Goal: Task Accomplishment & Management: Complete application form

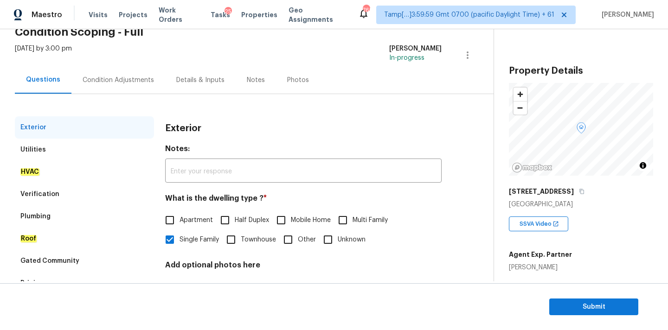
scroll to position [116, 0]
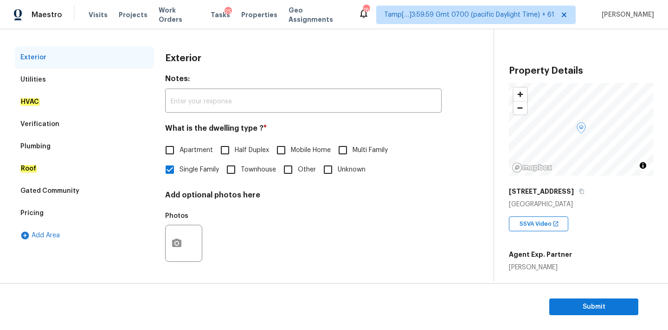
click at [55, 125] on div "Verification" at bounding box center [39, 124] width 39 height 9
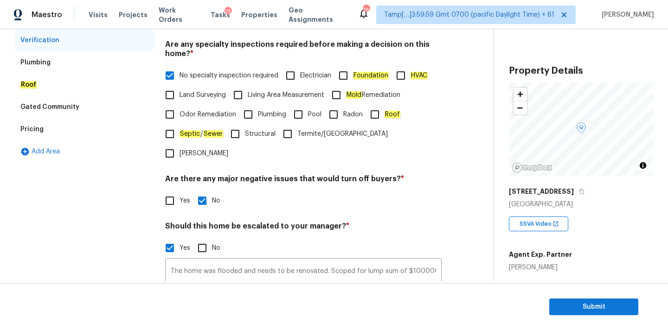
scroll to position [295, 0]
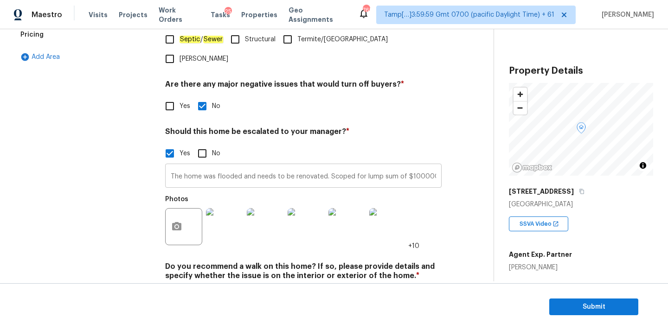
click at [269, 166] on input "The home was flooded and needs to be renovated. Scoped for lump sum of $100000.…" at bounding box center [303, 177] width 277 height 22
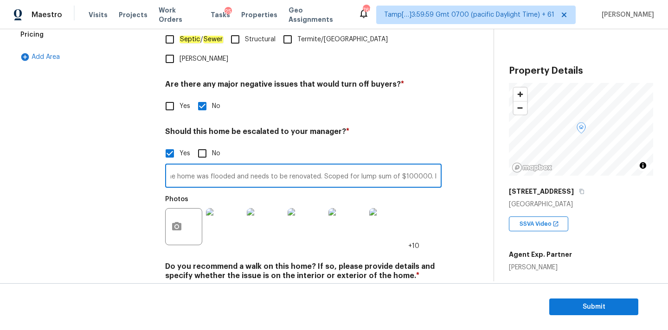
scroll to position [0, 20]
drag, startPoint x: 327, startPoint y: 157, endPoint x: 433, endPoint y: 159, distance: 105.8
click at [433, 166] on input "The home was flooded and needs to be renovated. Scoped for lump sum of $100000.…" at bounding box center [303, 177] width 277 height 22
click at [342, 166] on input "The home was flooded and needs to be renovated. Scoped for lump sum of $100000.…" at bounding box center [303, 177] width 277 height 22
drag, startPoint x: 308, startPoint y: 155, endPoint x: 414, endPoint y: 156, distance: 105.8
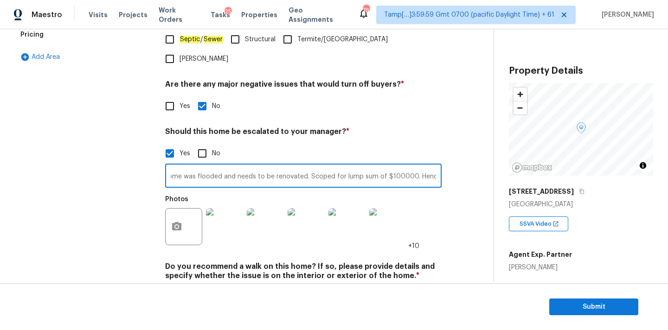
click at [414, 166] on input "The home was flooded and needs to be renovated. Scoped for lump sum of $100000.…" at bounding box center [303, 177] width 277 height 22
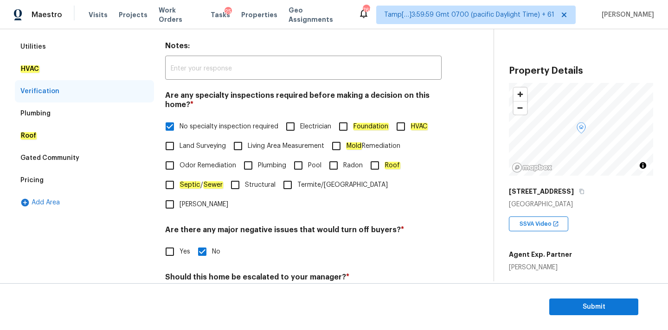
scroll to position [62, 0]
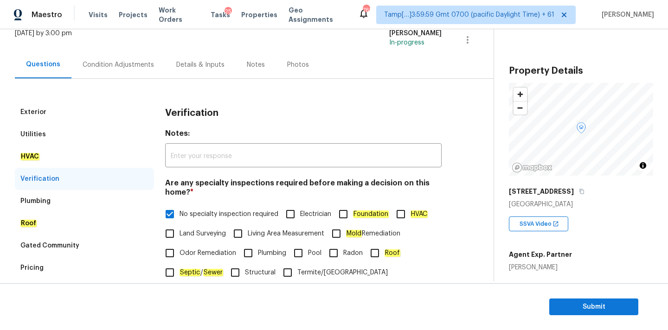
type input "The home was flooded and needs to be renovated. Hence, escalated to MM and reco…"
click at [105, 66] on div "Condition Adjustments" at bounding box center [118, 64] width 71 height 9
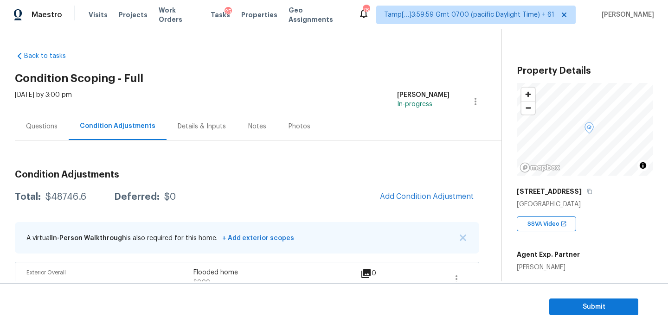
click at [49, 134] on div "Questions" at bounding box center [42, 126] width 54 height 27
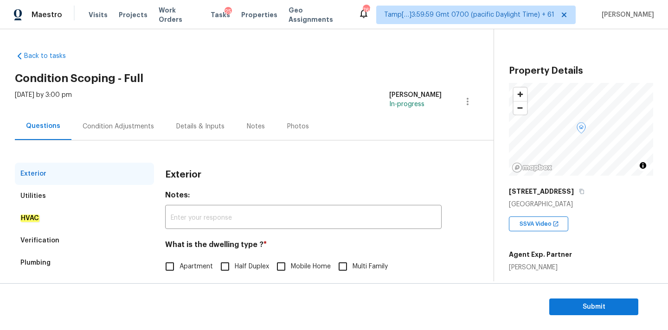
scroll to position [116, 0]
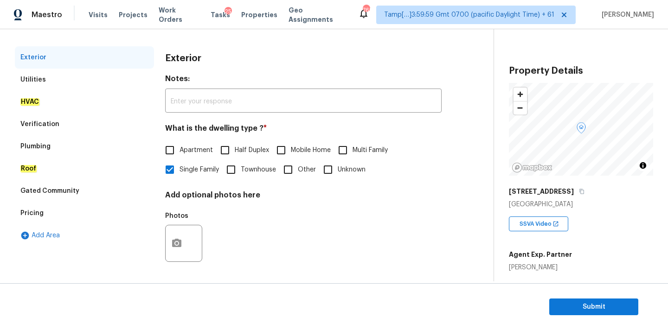
click at [66, 127] on div "Verification" at bounding box center [84, 124] width 139 height 22
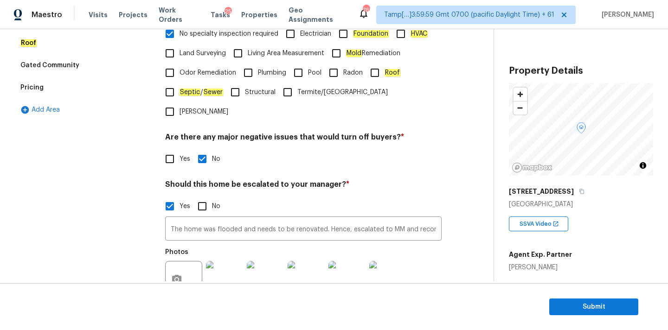
scroll to position [316, 0]
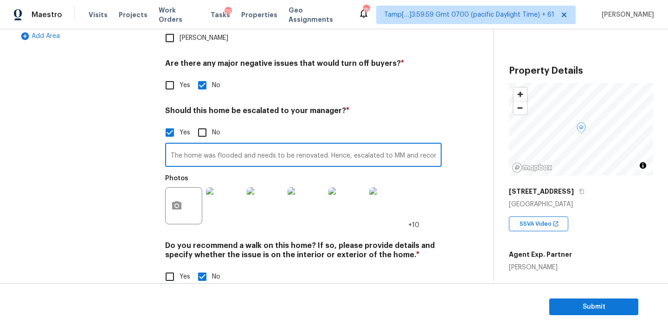
click at [285, 145] on input "The home was flooded and needs to be renovated. Hence, escalated to MM and reco…" at bounding box center [303, 156] width 277 height 22
click at [225, 145] on input "The home was flooded and needs to be renovated. Hence, escalated to MM and reco…" at bounding box center [303, 156] width 277 height 22
click at [295, 145] on input "The home was flooded and needs to be renovated. Since, this is flooded home, I …" at bounding box center [303, 156] width 277 height 22
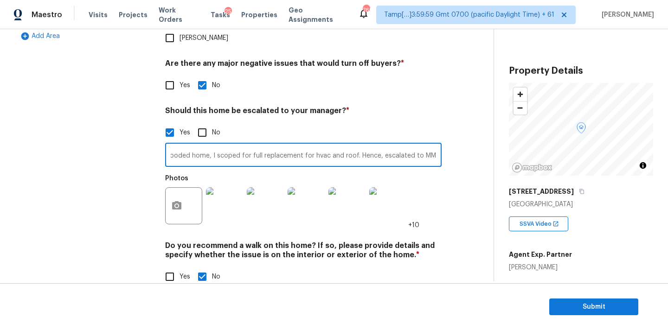
scroll to position [0, 207]
click at [345, 145] on input "The home was flooded and needs to be renovated. Since, this is flooded home, I …" at bounding box center [303, 156] width 277 height 22
drag, startPoint x: 350, startPoint y: 140, endPoint x: 417, endPoint y: 139, distance: 66.8
click at [417, 145] on input "The home was flooded and needs to be renovated. Since, this is flooded home, I …" at bounding box center [303, 156] width 277 height 22
type input "The home was flooded and needs to be renovated. Since, this is flooded home, I …"
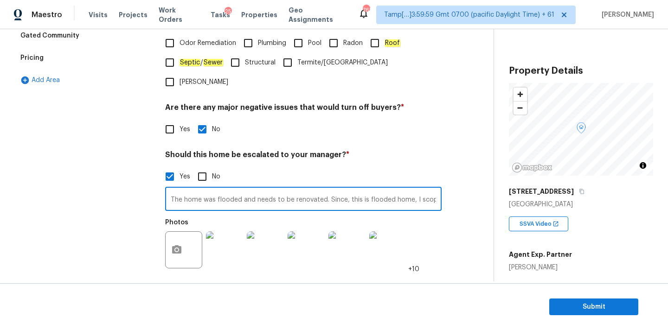
scroll to position [192, 0]
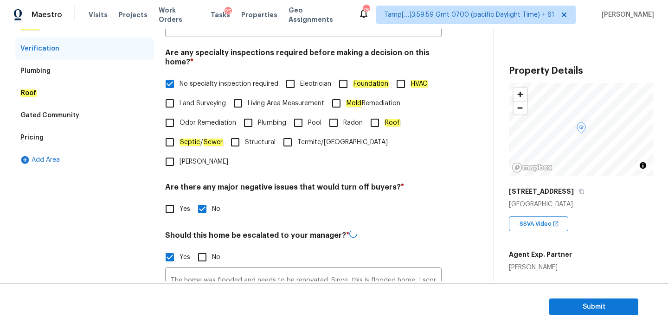
click at [66, 132] on div "Pricing" at bounding box center [84, 138] width 139 height 22
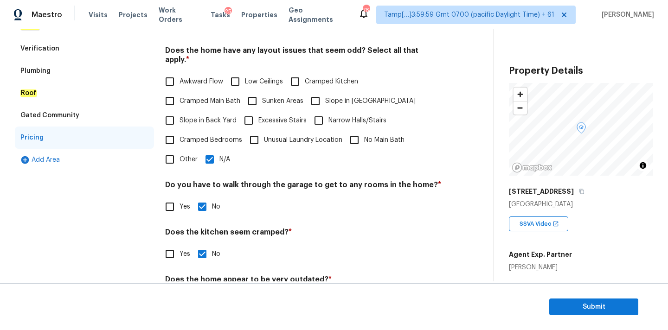
scroll to position [226, 0]
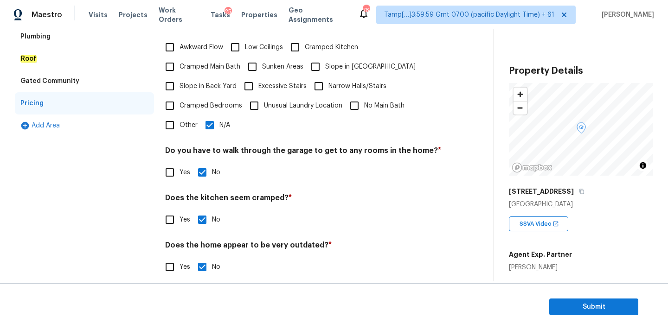
click at [181, 121] on span "Other" at bounding box center [189, 126] width 18 height 10
click at [180, 116] on input "Other" at bounding box center [169, 125] width 19 height 19
checkbox input "true"
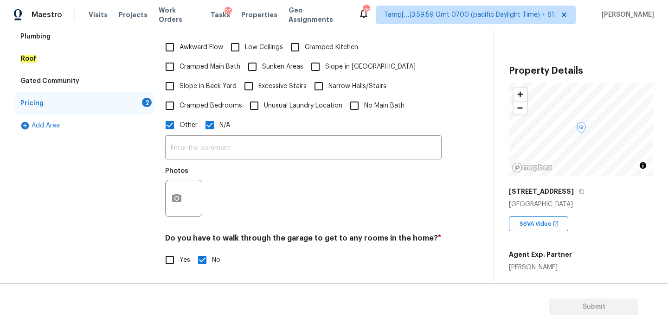
click at [211, 116] on input "N/A" at bounding box center [209, 125] width 19 height 19
checkbox input "false"
click at [182, 199] on button "button" at bounding box center [177, 199] width 22 height 36
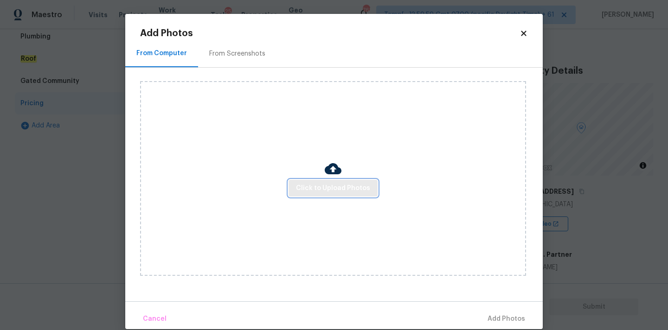
click at [317, 187] on span "Click to Upload Photos" at bounding box center [333, 189] width 74 height 12
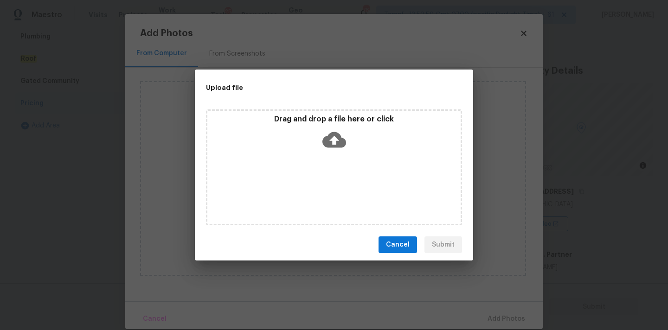
click at [333, 140] on icon at bounding box center [335, 140] width 24 height 24
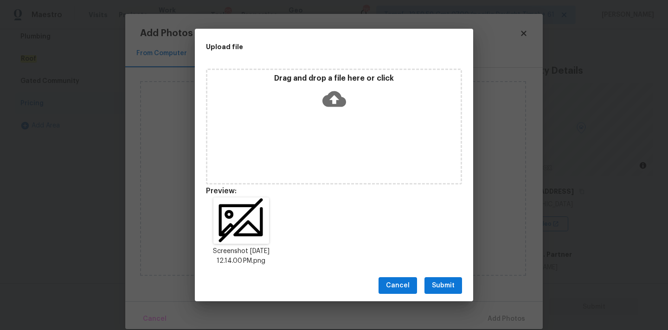
click at [455, 285] on button "Submit" at bounding box center [444, 286] width 38 height 17
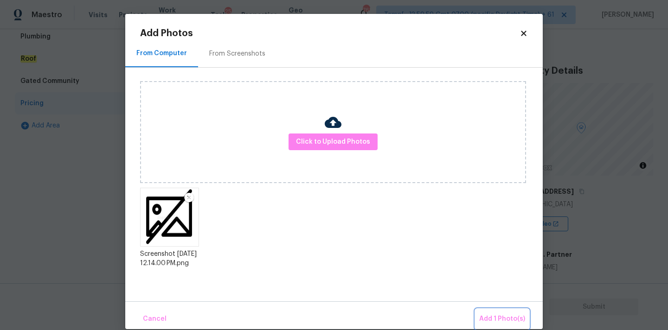
click at [501, 318] on span "Add 1 Photo(s)" at bounding box center [502, 320] width 46 height 12
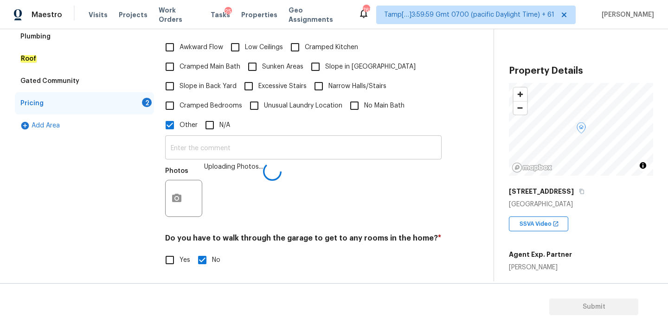
click at [316, 140] on input "text" at bounding box center [303, 149] width 277 height 22
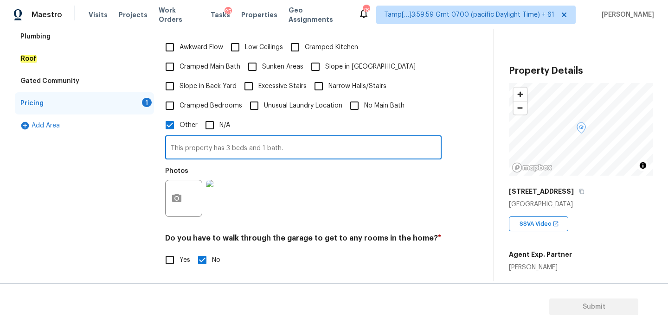
scroll to position [314, 0]
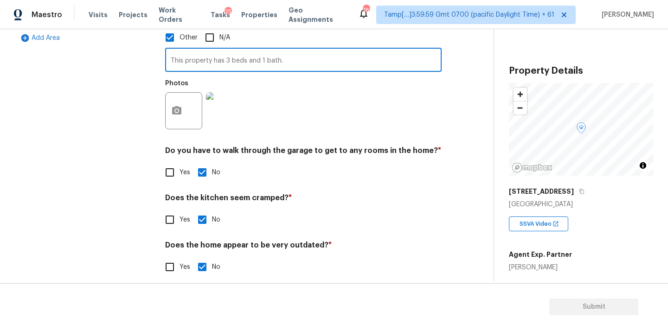
type input "This property has 3 beds and 1 bath."
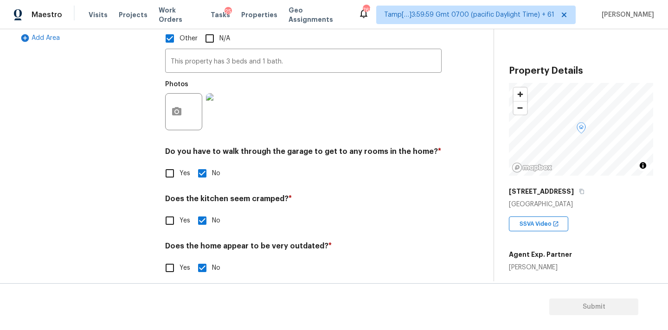
click at [185, 246] on div "Does the home appear to be very outdated? * Yes No" at bounding box center [303, 260] width 277 height 36
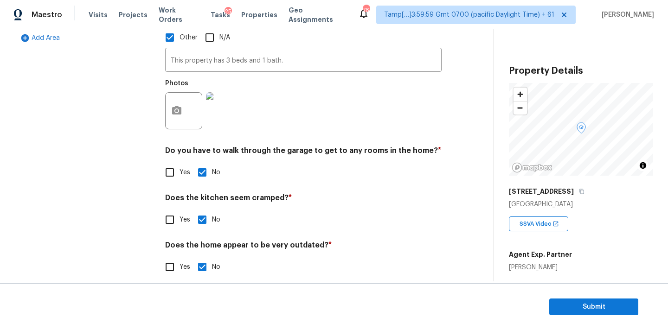
click at [184, 265] on label "Yes" at bounding box center [175, 267] width 30 height 19
click at [180, 265] on input "Yes" at bounding box center [169, 267] width 19 height 19
checkbox input "true"
checkbox input "false"
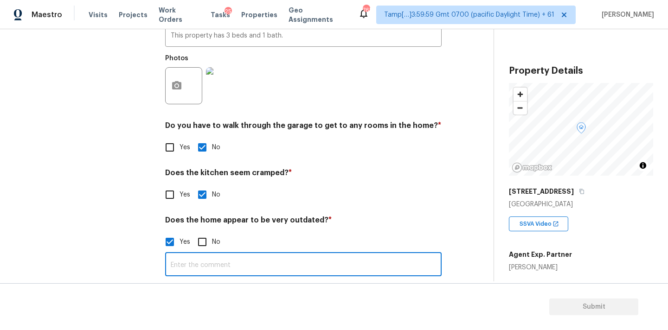
click at [194, 255] on input "text" at bounding box center [303, 266] width 277 height 22
paste input "This property has 3 beds and 1 bath."
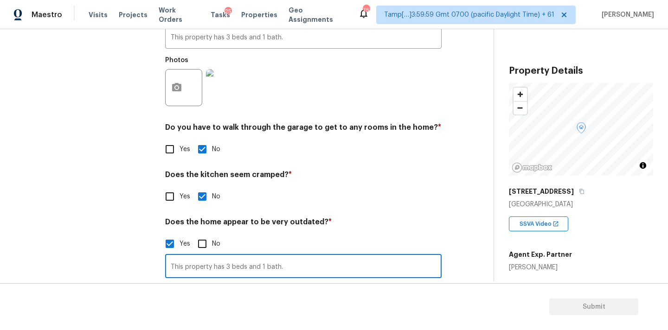
scroll to position [339, 0]
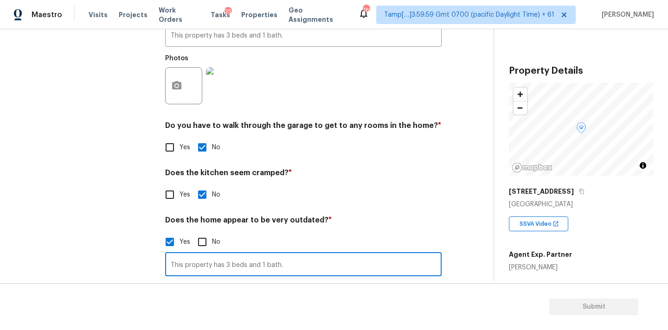
click at [291, 260] on input "This property has 3 beds and 1 bath." at bounding box center [303, 266] width 277 height 22
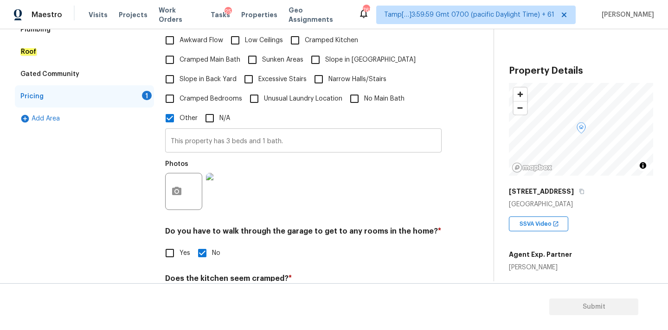
type input "This property has 3 beds and 1 bath."
click at [265, 134] on input "This property has 3 beds and 1 bath." at bounding box center [303, 142] width 277 height 22
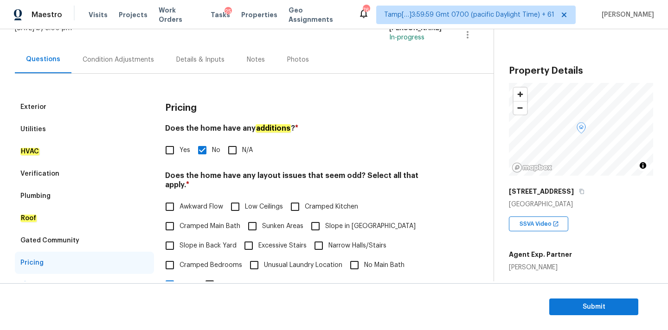
scroll to position [22, 0]
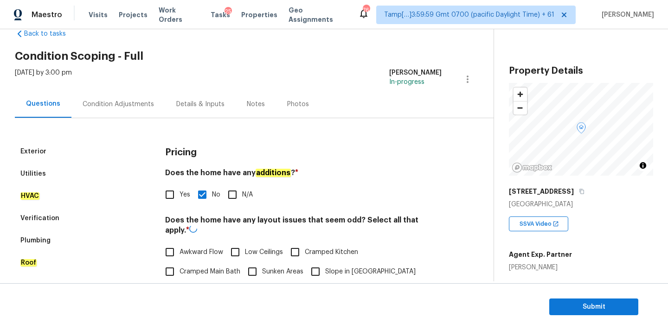
click at [136, 100] on div "Condition Adjustments" at bounding box center [118, 104] width 71 height 9
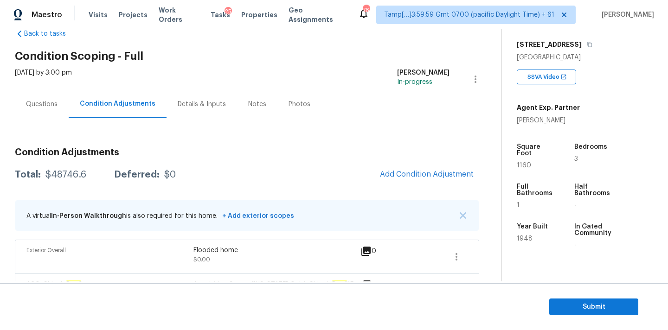
scroll to position [228, 0]
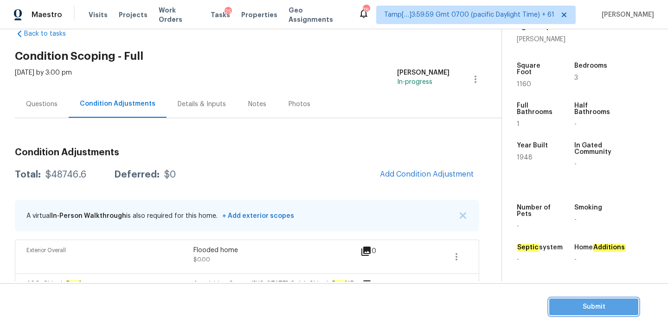
click at [587, 307] on span "Submit" at bounding box center [594, 308] width 74 height 12
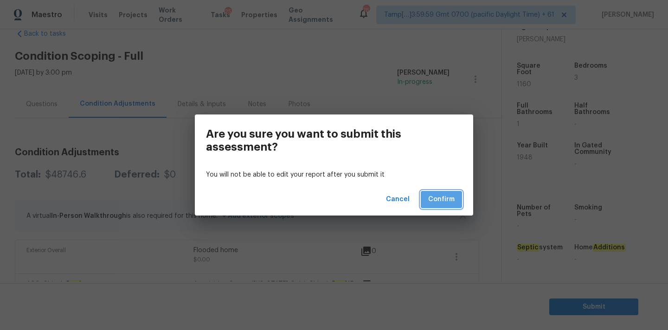
click at [444, 205] on span "Confirm" at bounding box center [441, 200] width 26 height 12
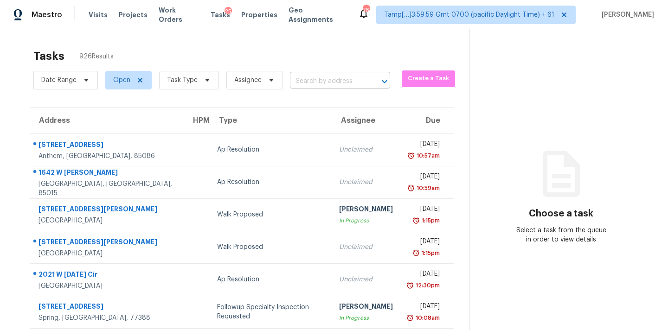
click at [322, 84] on input "text" at bounding box center [327, 81] width 74 height 14
paste input "[STREET_ADDRESS]"
type input "[STREET_ADDRESS]"
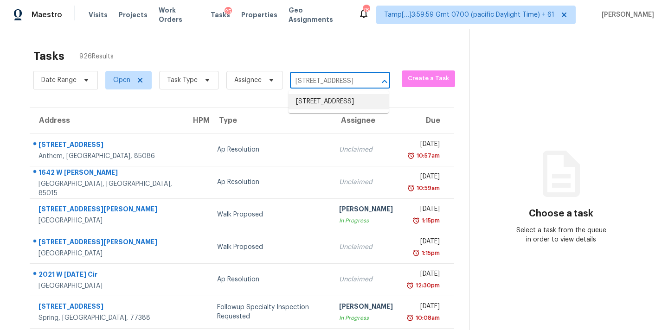
click at [323, 102] on li "[STREET_ADDRESS]" at bounding box center [339, 101] width 100 height 15
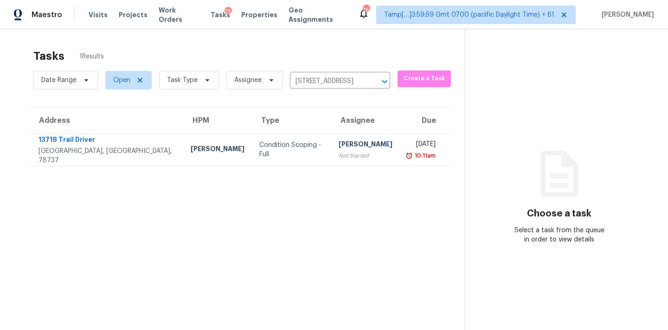
click at [339, 157] on div "Not Started" at bounding box center [366, 155] width 54 height 9
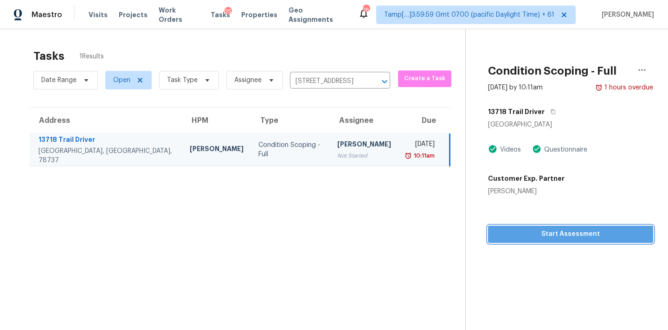
click at [570, 240] on button "Start Assessment" at bounding box center [570, 234] width 165 height 17
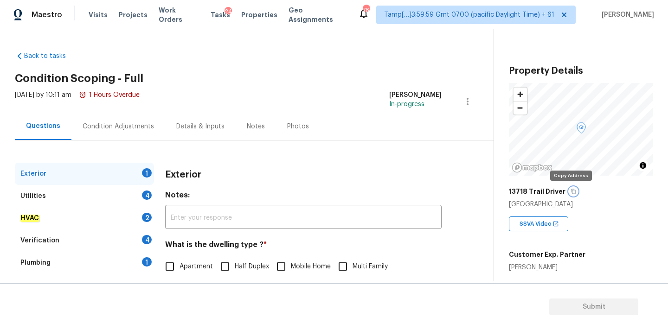
click at [571, 194] on icon "button" at bounding box center [573, 191] width 5 height 5
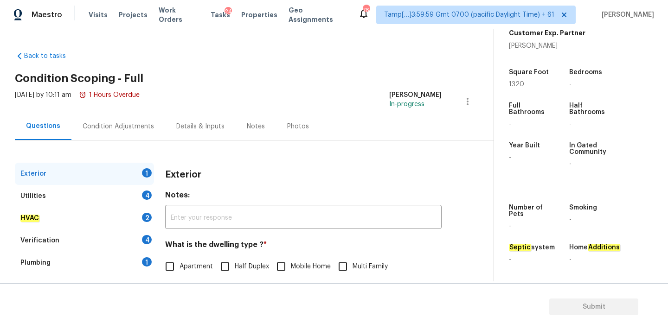
scroll to position [116, 0]
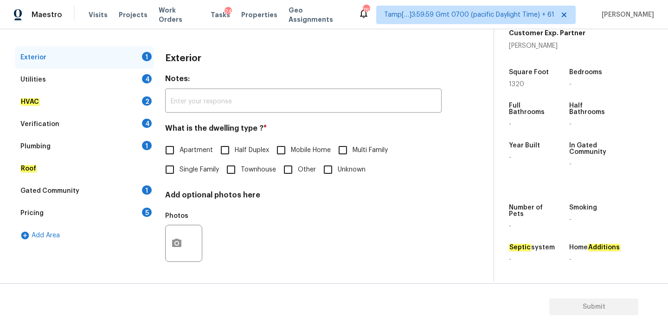
click at [194, 176] on label "Single Family" at bounding box center [189, 169] width 59 height 19
click at [180, 176] on input "Single Family" at bounding box center [169, 169] width 19 height 19
checkbox input "true"
click at [101, 210] on div "Pricing 5" at bounding box center [84, 213] width 139 height 22
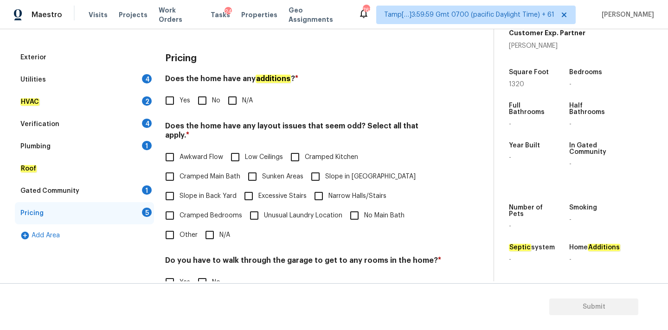
click at [335, 172] on span "Slope in [GEOGRAPHIC_DATA]" at bounding box center [370, 177] width 91 height 10
click at [325, 171] on input "Slope in [GEOGRAPHIC_DATA]" at bounding box center [315, 176] width 19 height 19
checkbox input "true"
click at [88, 78] on div "Utilities 4" at bounding box center [84, 80] width 139 height 22
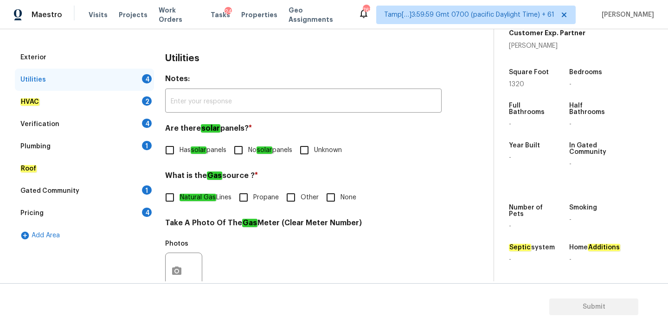
scroll to position [368, 0]
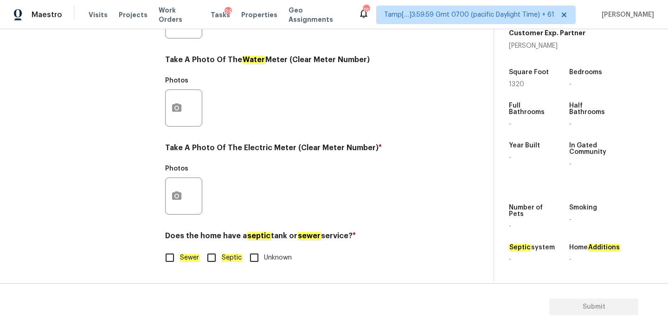
click at [222, 259] on em "Septic" at bounding box center [231, 257] width 21 height 7
click at [221, 259] on input "Septic" at bounding box center [211, 257] width 19 height 19
checkbox input "true"
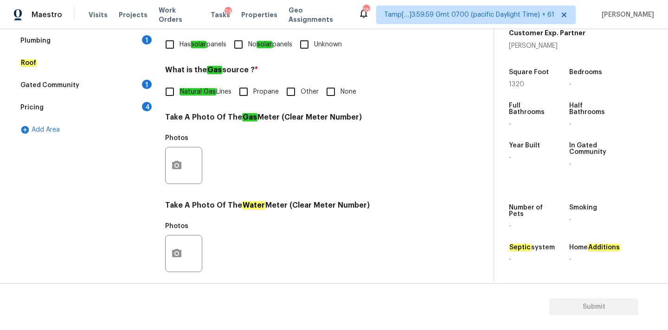
scroll to position [176, 0]
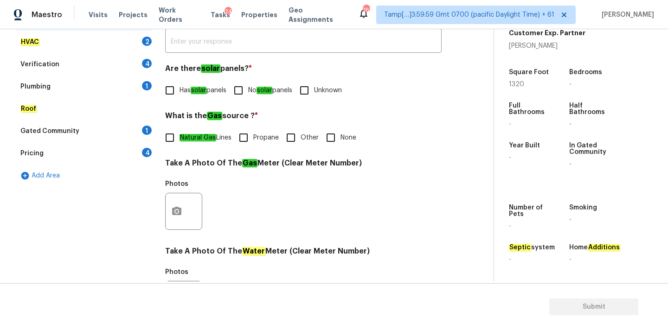
click at [77, 84] on div "Plumbing 1" at bounding box center [84, 87] width 139 height 22
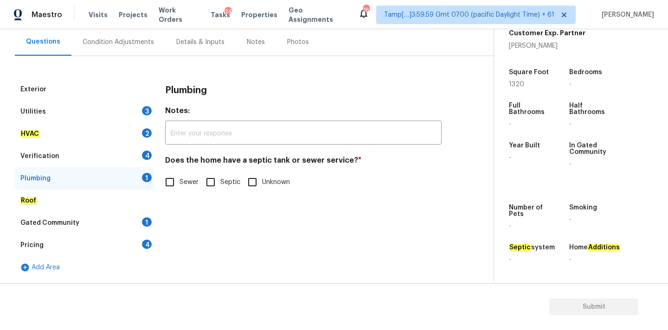
scroll to position [84, 0]
click at [224, 189] on label "Septic" at bounding box center [222, 182] width 40 height 19
click at [221, 189] on input "Septic" at bounding box center [211, 182] width 19 height 19
checkbox input "true"
click at [98, 242] on div "Pricing 4" at bounding box center [84, 245] width 139 height 22
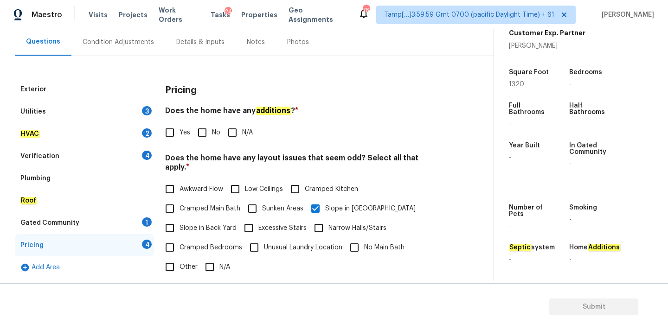
click at [190, 133] on div "Yes No N/A" at bounding box center [303, 132] width 277 height 19
click at [189, 133] on span "Yes" at bounding box center [185, 133] width 11 height 10
click at [180, 133] on input "Yes" at bounding box center [169, 132] width 19 height 19
checkbox input "true"
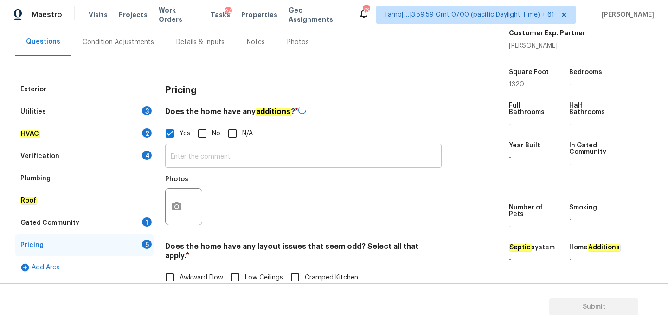
click at [190, 162] on input "text" at bounding box center [303, 157] width 277 height 22
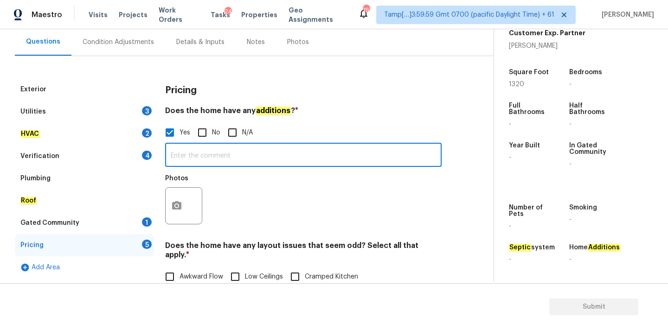
paste input "Room addition", "Garage loft/attic finish"
type input "Room addition", "Garage loft/attic finish"
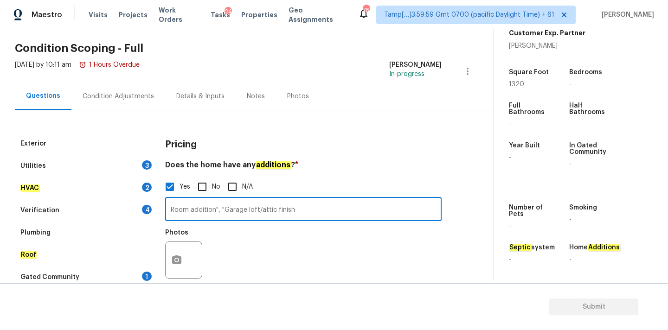
click at [153, 97] on div "Condition Adjustments" at bounding box center [118, 96] width 94 height 27
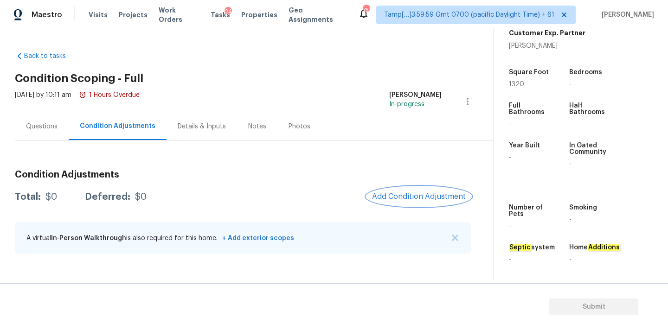
click at [399, 194] on span "Add Condition Adjustment" at bounding box center [419, 197] width 94 height 8
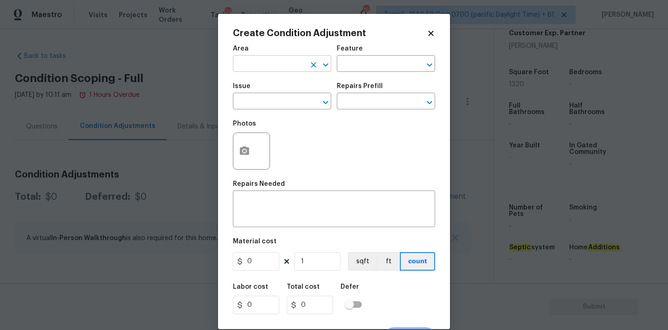
click at [256, 67] on input "text" at bounding box center [269, 65] width 72 height 14
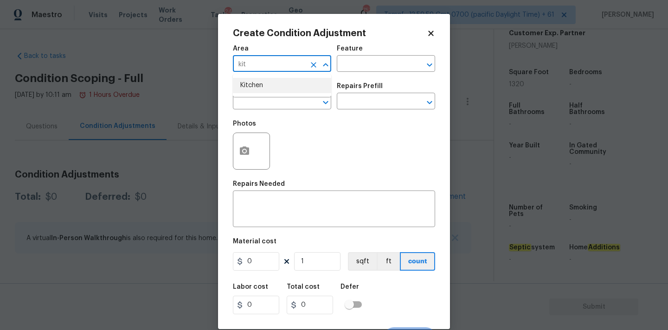
click at [257, 87] on li "Kitchen" at bounding box center [282, 85] width 98 height 15
type input "Kitchen"
click at [257, 97] on input "text" at bounding box center [269, 102] width 72 height 14
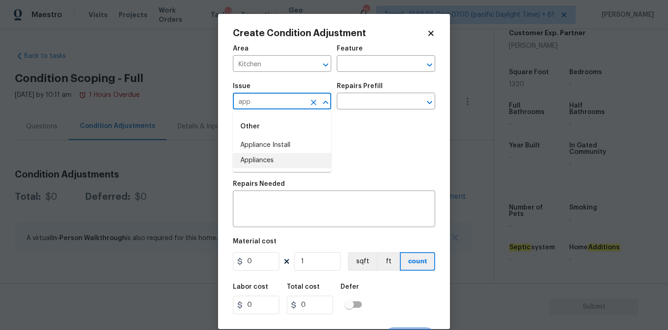
click at [266, 161] on li "Appliances" at bounding box center [282, 160] width 98 height 15
type input "Appliances"
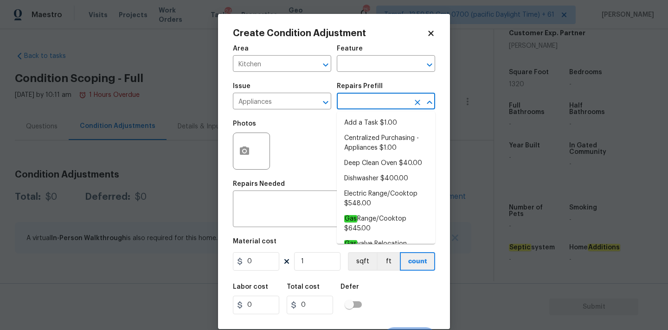
click at [369, 99] on input "text" at bounding box center [373, 102] width 72 height 14
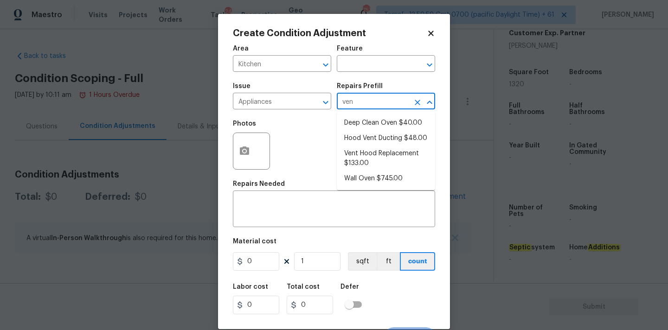
type input "vent"
click at [370, 141] on li "Vent Hood Replacement $133.00" at bounding box center [386, 143] width 98 height 25
type input "Appliances"
type textarea "Remove and replace the existing hood vent with new (PM to approve finish). Ensu…"
type input "133"
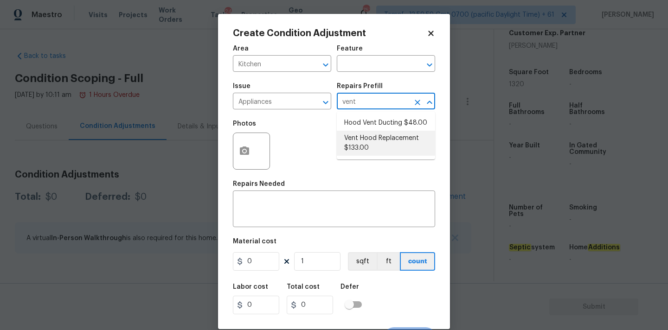
type input "133"
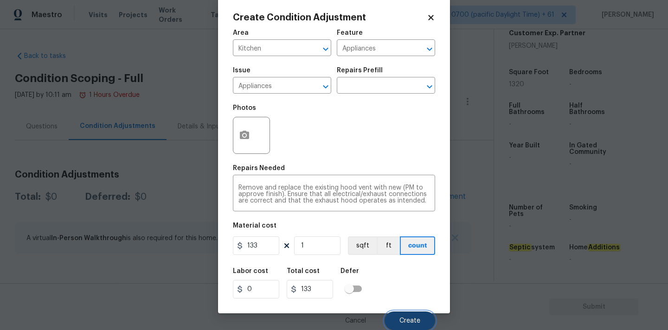
click at [400, 315] on button "Create" at bounding box center [410, 321] width 51 height 19
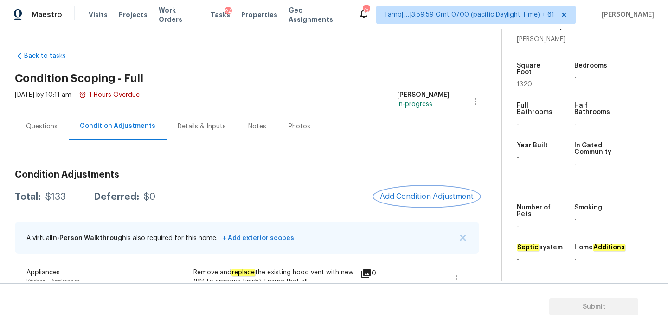
click at [410, 195] on span "Add Condition Adjustment" at bounding box center [427, 197] width 94 height 8
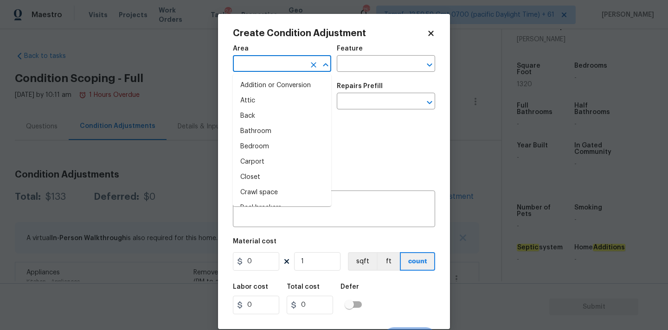
click at [272, 58] on input "text" at bounding box center [269, 65] width 72 height 14
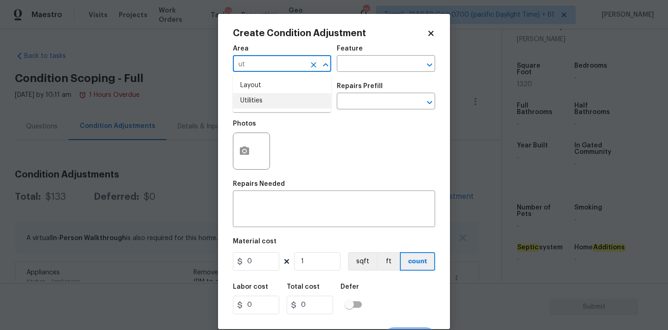
click at [270, 97] on li "Utilities" at bounding box center [282, 100] width 98 height 15
type input "Utilities"
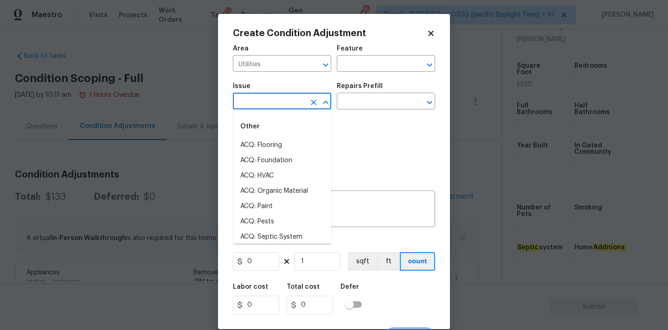
click at [270, 106] on input "text" at bounding box center [269, 102] width 72 height 14
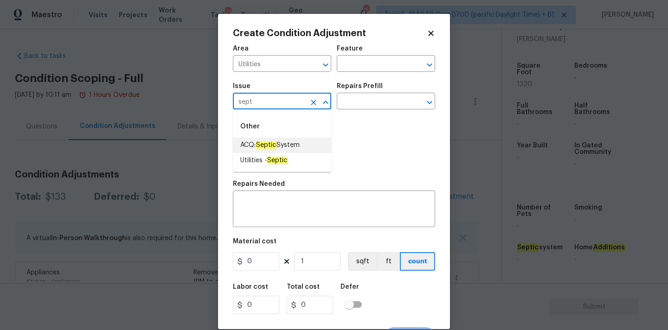
click at [274, 143] on em "Septic" at bounding box center [266, 145] width 21 height 7
type input "ACQ: Septic System"
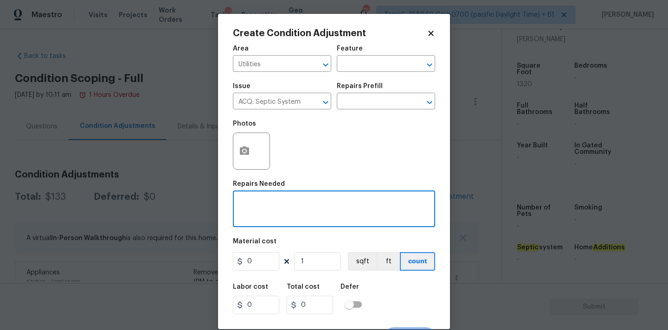
click at [277, 217] on textarea at bounding box center [334, 210] width 191 height 19
paste textarea "ACQ: Septic System"
type textarea "ACQ: Septic System"
click at [265, 257] on input "0" at bounding box center [256, 261] width 46 height 19
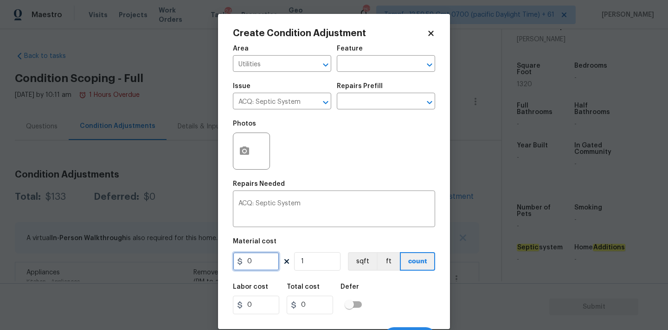
click at [265, 257] on input "0" at bounding box center [256, 261] width 46 height 19
type input "2000"
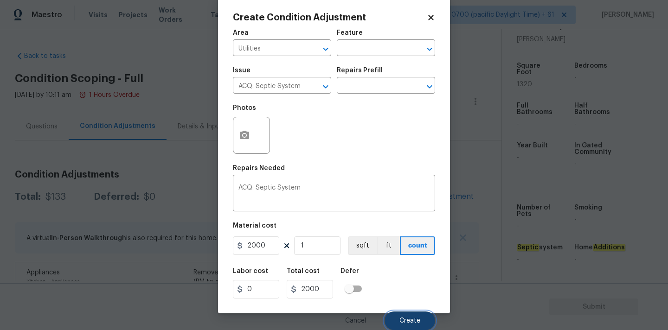
click at [399, 312] on button "Create" at bounding box center [410, 321] width 51 height 19
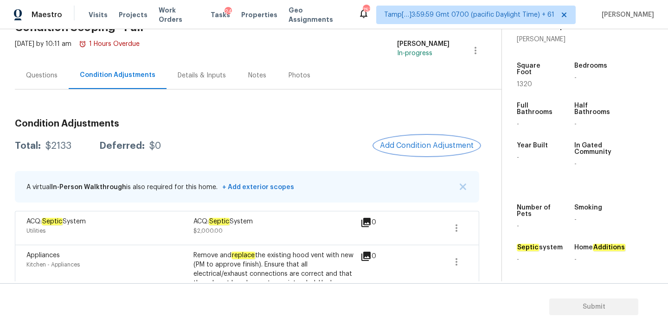
scroll to position [85, 0]
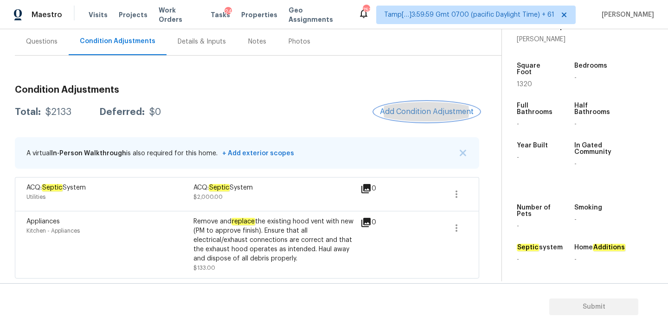
click at [404, 108] on span "Add Condition Adjustment" at bounding box center [427, 112] width 94 height 8
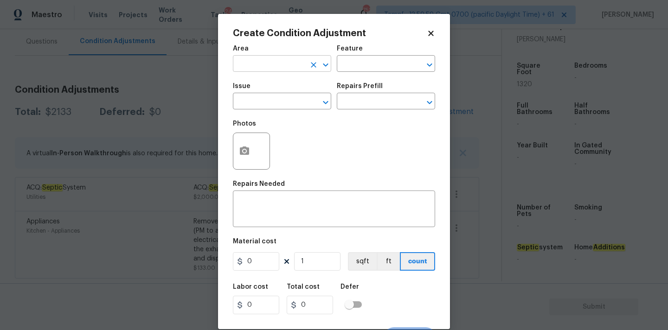
click at [260, 60] on input "text" at bounding box center [269, 65] width 72 height 14
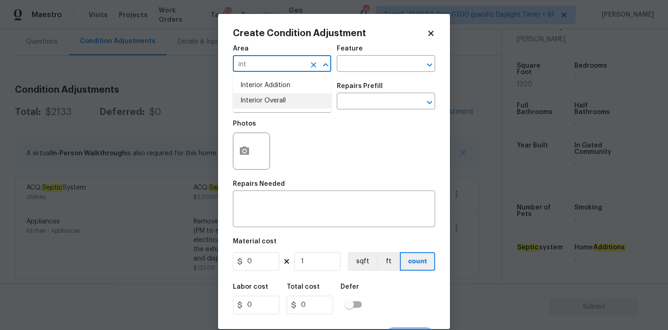
click at [264, 98] on li "Interior Overall" at bounding box center [282, 100] width 98 height 15
type input "Interior Overall"
click at [264, 106] on input "text" at bounding box center [269, 102] width 72 height 14
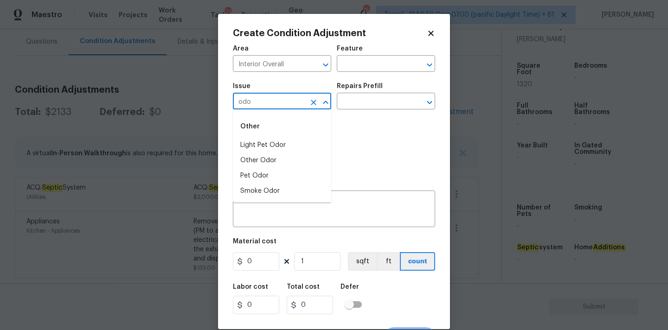
click at [267, 141] on li "Light Pet Odor" at bounding box center [282, 145] width 98 height 15
type input "Light Pet Odor"
click at [363, 98] on input "text" at bounding box center [373, 102] width 72 height 14
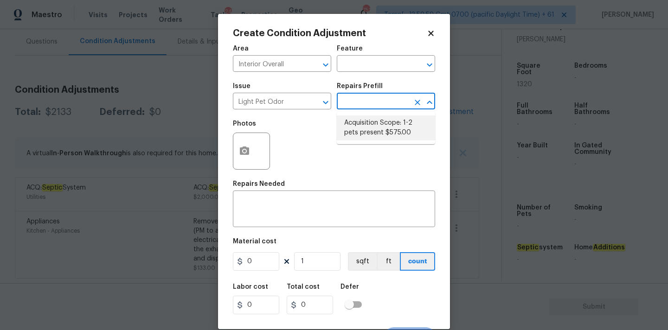
click at [362, 122] on li "Acquisition Scope: 1-2 pets present $575.00" at bounding box center [386, 128] width 98 height 25
type textarea "Acquisition Scope: 1-2 pets present"
type input "575"
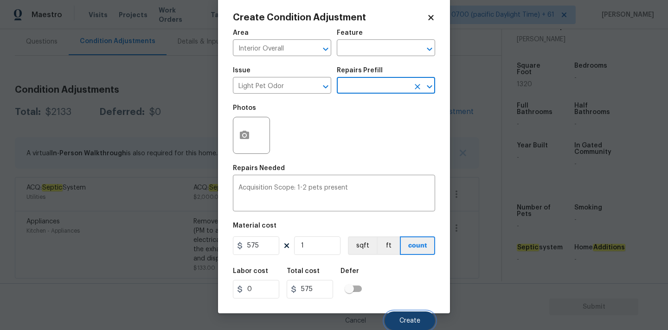
click at [418, 314] on button "Create" at bounding box center [410, 321] width 51 height 19
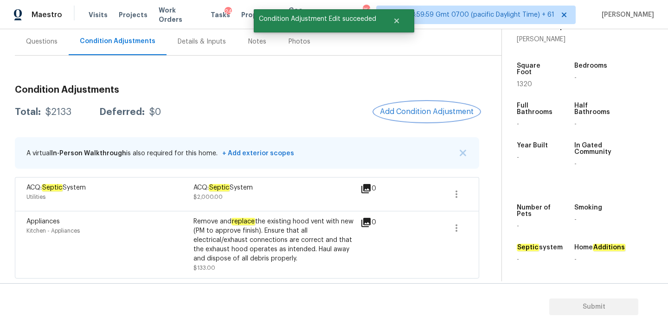
scroll to position [0, 0]
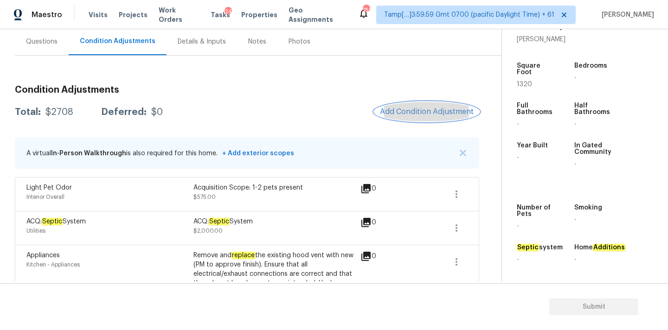
click at [400, 114] on span "Add Condition Adjustment" at bounding box center [427, 112] width 94 height 8
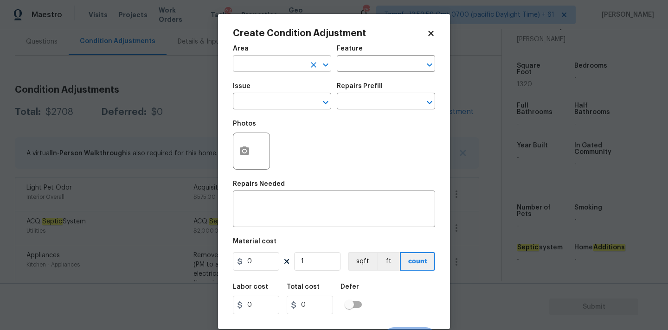
click at [280, 64] on input "text" at bounding box center [269, 65] width 72 height 14
click at [432, 35] on icon at bounding box center [430, 33] width 5 height 5
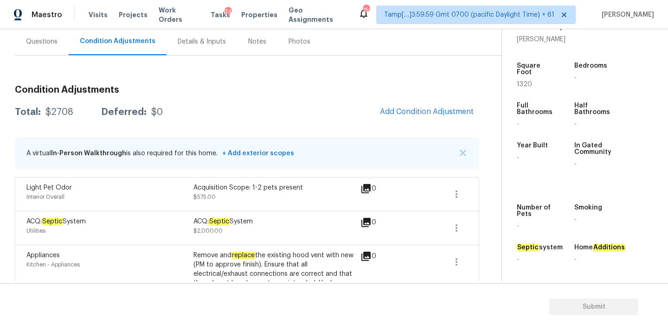
click at [54, 48] on div "Questions" at bounding box center [42, 41] width 54 height 27
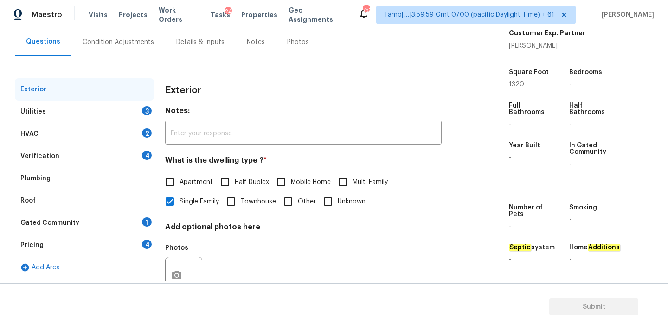
scroll to position [116, 0]
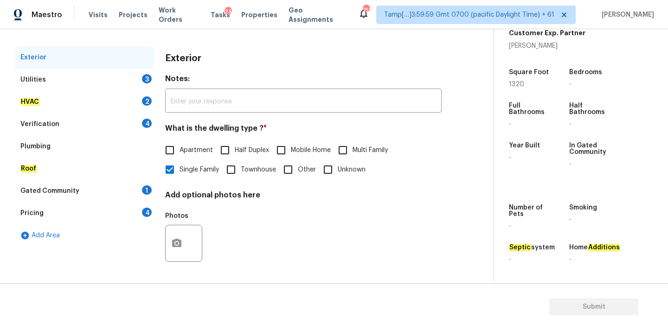
click at [78, 209] on div "Pricing 4" at bounding box center [84, 213] width 139 height 22
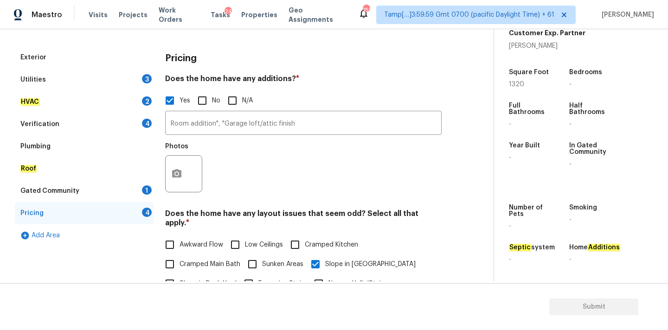
scroll to position [314, 0]
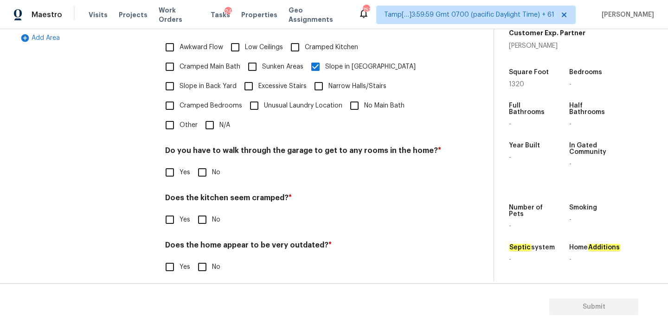
click at [181, 121] on span "Other" at bounding box center [189, 126] width 18 height 10
click at [180, 117] on input "Other" at bounding box center [169, 125] width 19 height 19
checkbox input "true"
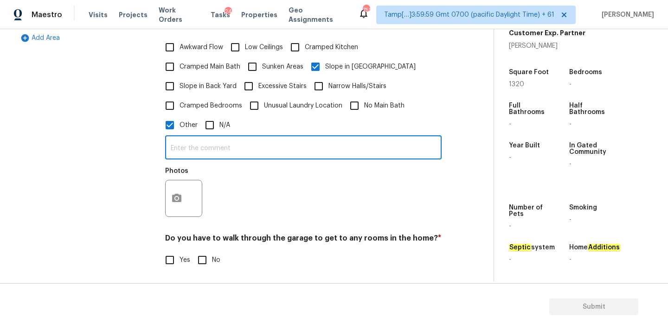
click at [204, 150] on input "text" at bounding box center [303, 149] width 277 height 22
type input "This property has beamed ceiling."
click at [183, 195] on button "button" at bounding box center [177, 199] width 22 height 36
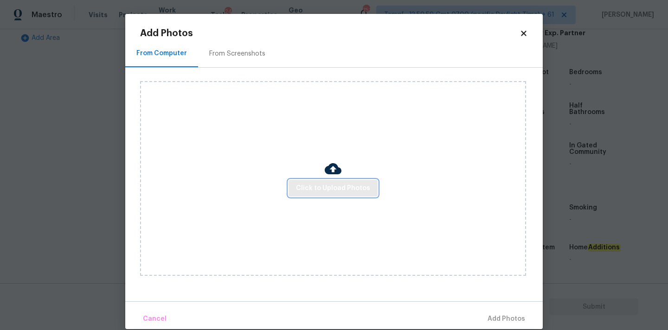
click at [313, 194] on button "Click to Upload Photos" at bounding box center [333, 188] width 89 height 17
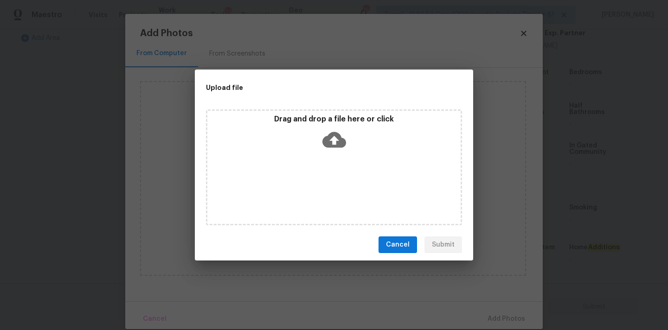
click at [335, 131] on icon at bounding box center [335, 140] width 24 height 24
click at [417, 244] on button "Cancel" at bounding box center [398, 245] width 39 height 17
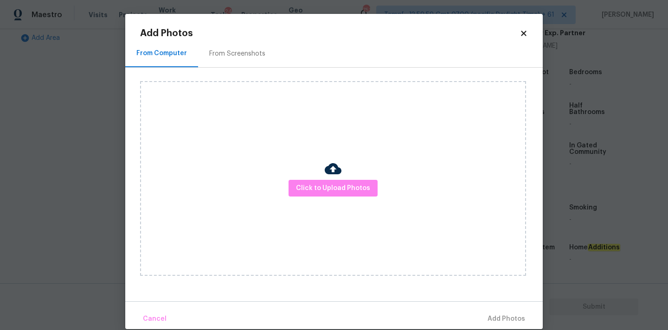
click at [524, 35] on icon at bounding box center [524, 33] width 8 height 8
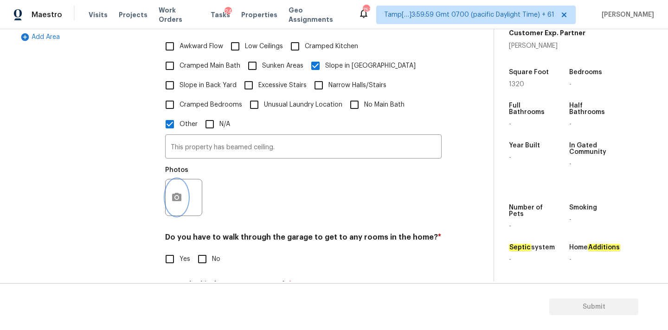
scroll to position [335, 0]
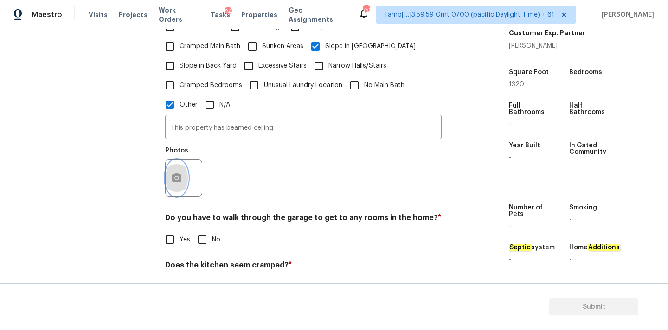
click at [180, 174] on icon "button" at bounding box center [176, 178] width 11 height 11
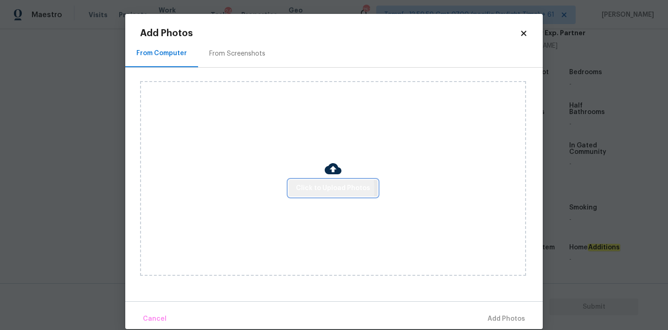
click at [292, 190] on button "Click to Upload Photos" at bounding box center [333, 188] width 89 height 17
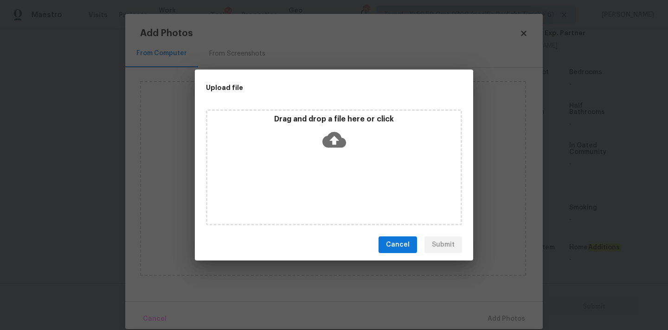
click at [323, 135] on icon at bounding box center [335, 140] width 24 height 24
click at [407, 247] on span "Cancel" at bounding box center [398, 245] width 24 height 12
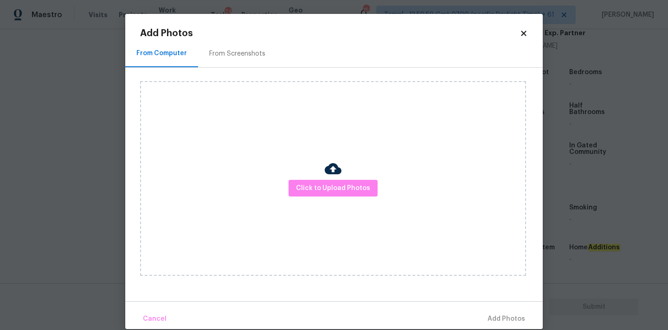
click at [525, 34] on icon at bounding box center [523, 33] width 5 height 5
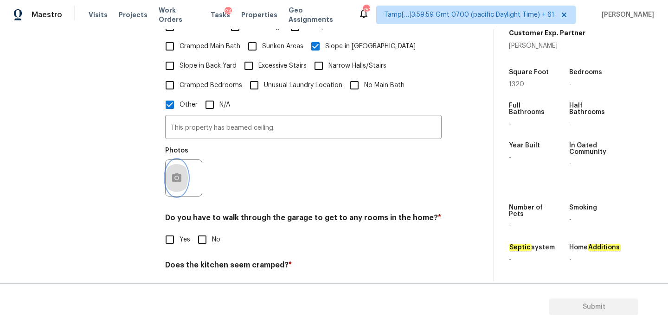
click at [184, 166] on button "button" at bounding box center [177, 178] width 22 height 36
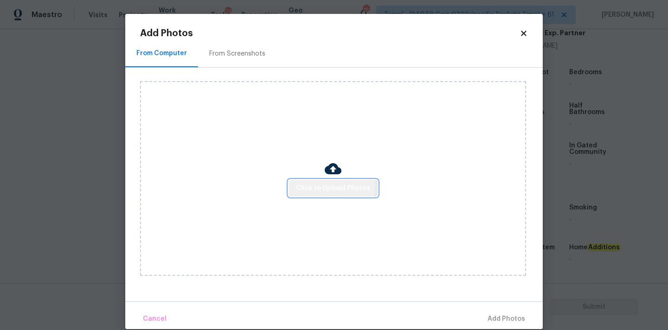
click at [309, 183] on span "Click to Upload Photos" at bounding box center [333, 189] width 74 height 12
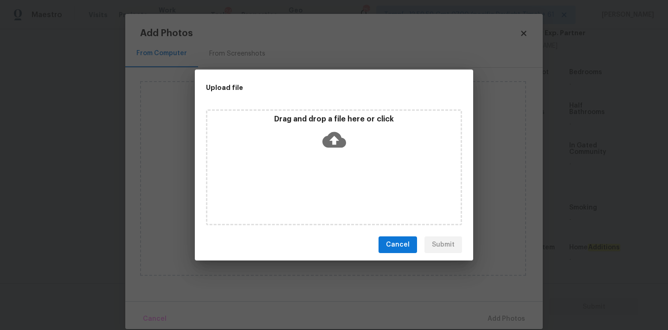
click at [326, 139] on icon at bounding box center [335, 140] width 24 height 16
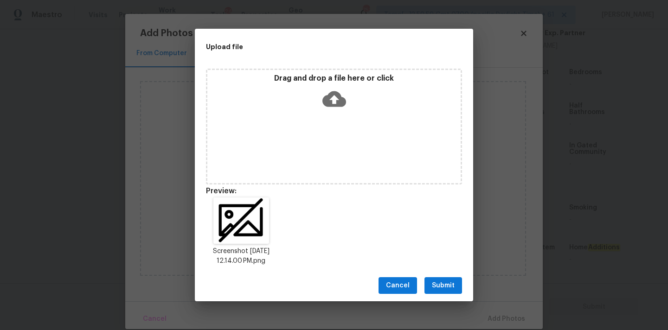
click at [451, 292] on button "Submit" at bounding box center [444, 286] width 38 height 17
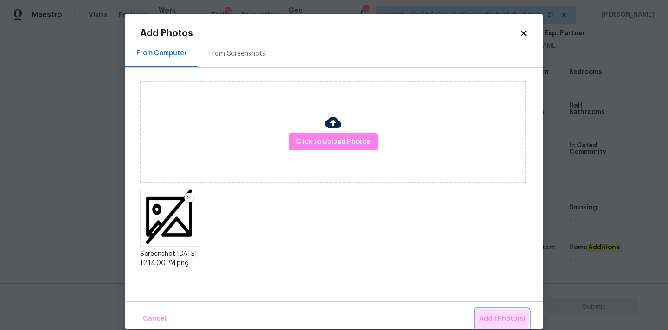
click at [497, 316] on span "Add 1 Photo(s)" at bounding box center [502, 320] width 46 height 12
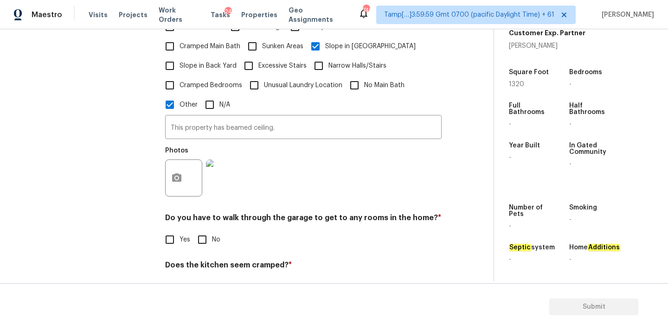
click at [200, 233] on input "No" at bounding box center [202, 239] width 19 height 19
checkbox input "true"
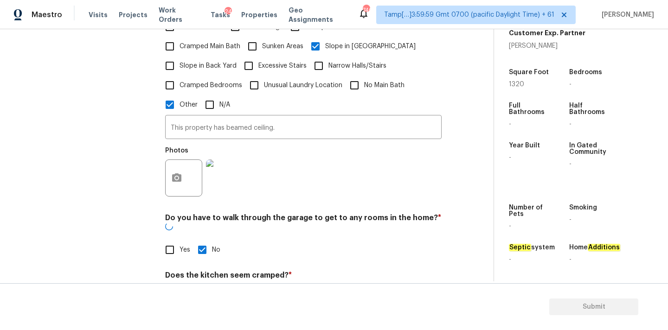
scroll to position [402, 0]
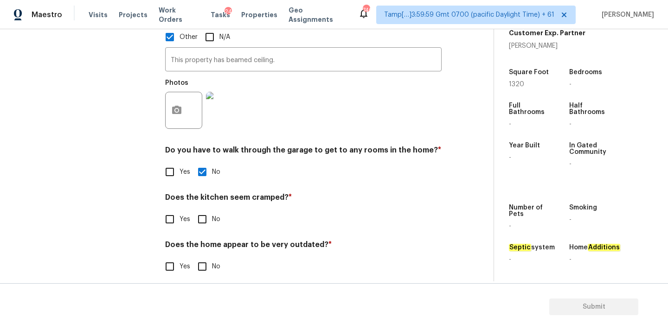
click at [201, 214] on input "No" at bounding box center [202, 219] width 19 height 19
checkbox input "true"
click at [201, 259] on input "No" at bounding box center [202, 267] width 19 height 19
checkbox input "true"
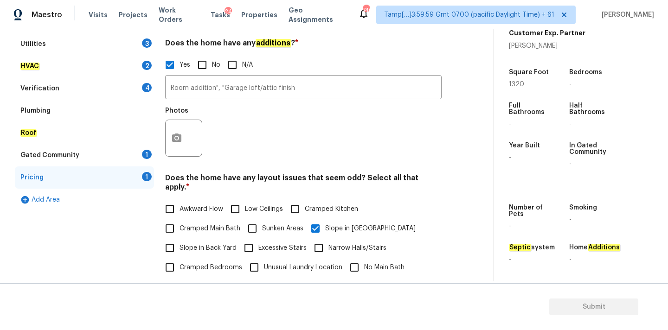
scroll to position [171, 0]
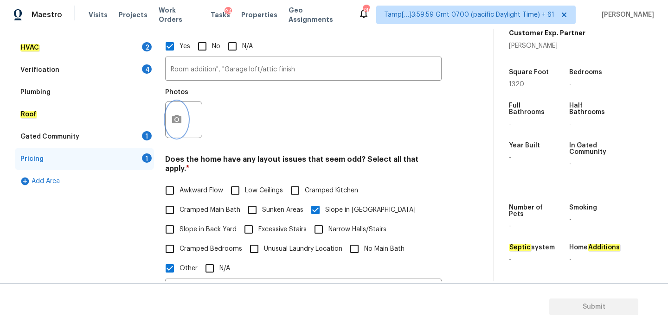
click at [180, 120] on icon "button" at bounding box center [176, 119] width 9 height 8
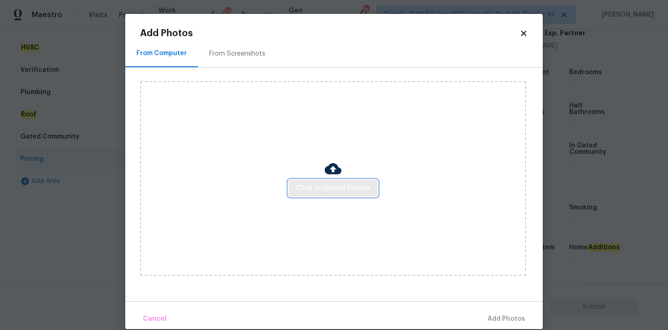
click at [336, 189] on span "Click to Upload Photos" at bounding box center [333, 189] width 74 height 12
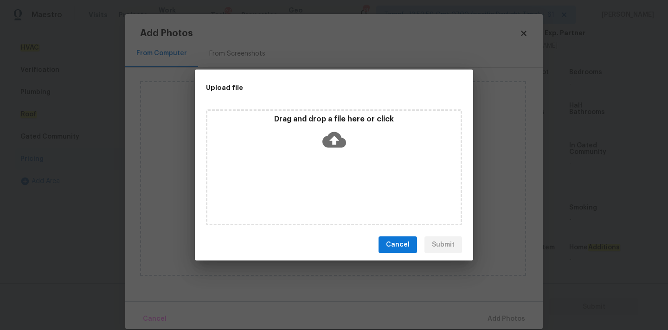
click at [335, 126] on div "Drag and drop a file here or click" at bounding box center [333, 135] width 253 height 40
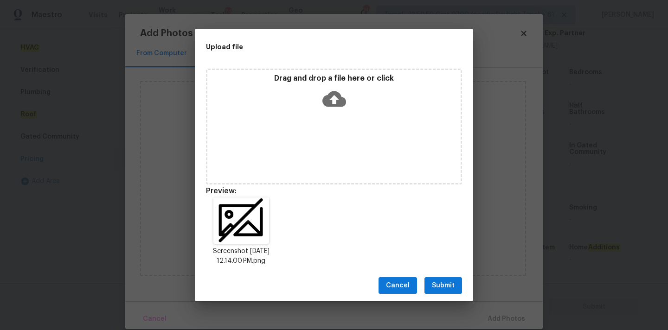
click at [433, 289] on span "Submit" at bounding box center [443, 286] width 23 height 12
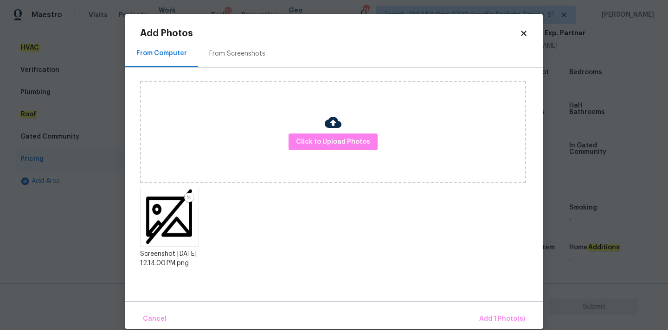
click at [502, 308] on div "Cancel Add 1 Photo(s)" at bounding box center [334, 316] width 418 height 28
click at [506, 314] on span "Add 1 Photo(s)" at bounding box center [502, 320] width 46 height 12
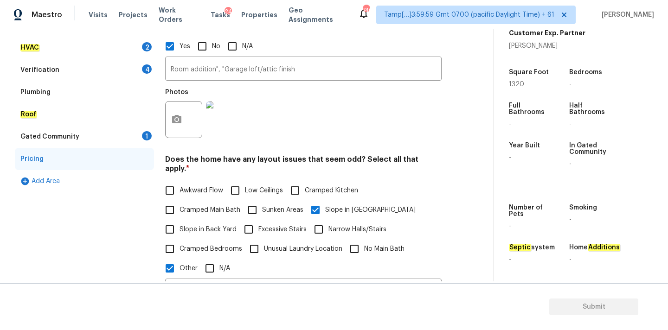
click at [96, 137] on div "Gated Community 1" at bounding box center [84, 137] width 139 height 22
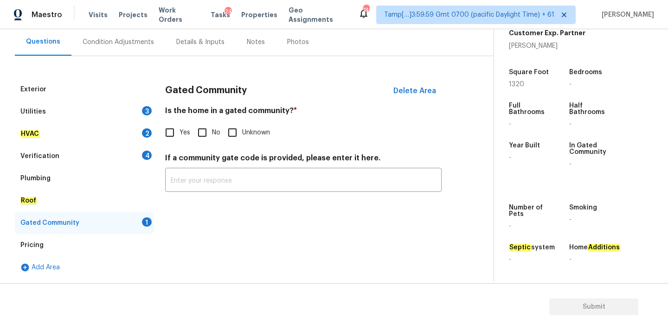
scroll to position [84, 0]
click at [206, 132] on input "No" at bounding box center [202, 132] width 19 height 19
checkbox input "true"
click at [117, 157] on div "Verification 4" at bounding box center [84, 156] width 139 height 22
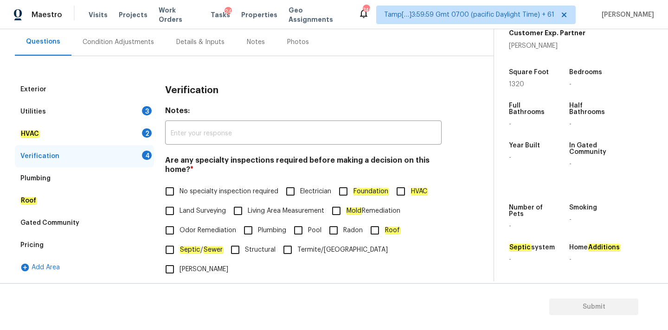
scroll to position [228, 0]
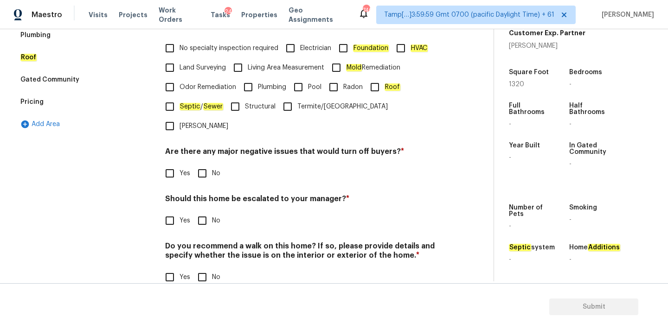
click at [204, 53] on label "No specialty inspection required" at bounding box center [219, 48] width 118 height 19
click at [180, 53] on input "No specialty inspection required" at bounding box center [169, 48] width 19 height 19
checkbox input "true"
click at [205, 164] on input "No" at bounding box center [202, 173] width 19 height 19
checkbox input "true"
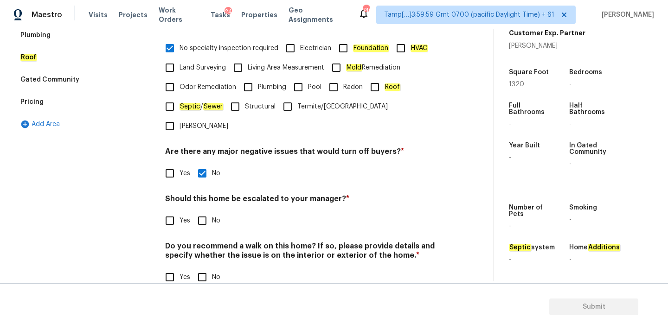
click at [207, 211] on input "No" at bounding box center [202, 220] width 19 height 19
checkbox input "true"
click at [207, 269] on input "No" at bounding box center [202, 278] width 19 height 19
checkbox input "true"
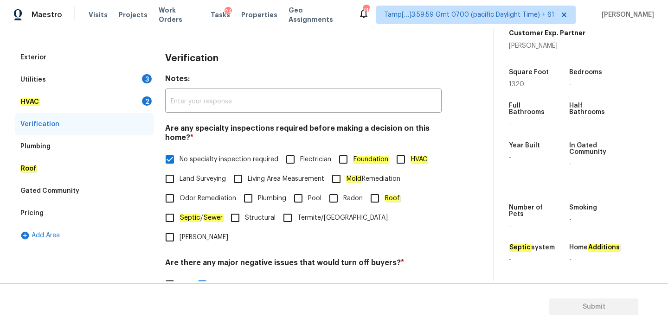
scroll to position [60, 0]
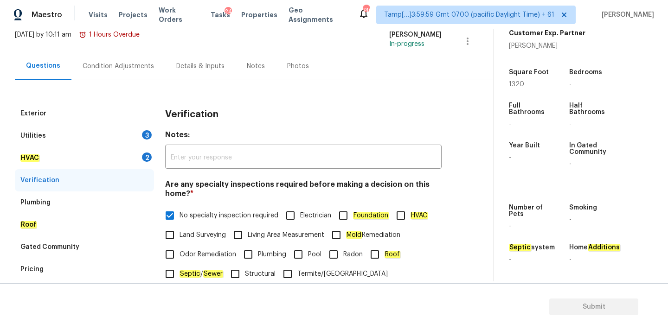
click at [114, 152] on div "HVAC 2" at bounding box center [84, 158] width 139 height 22
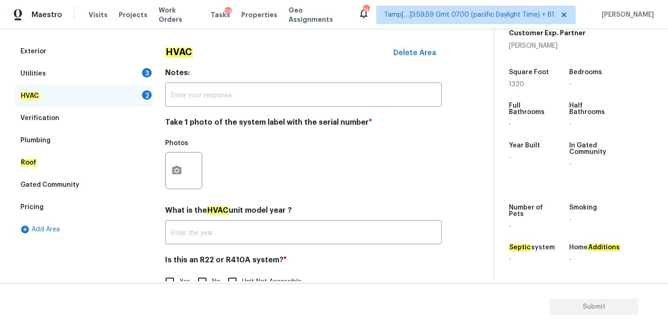
scroll to position [147, 0]
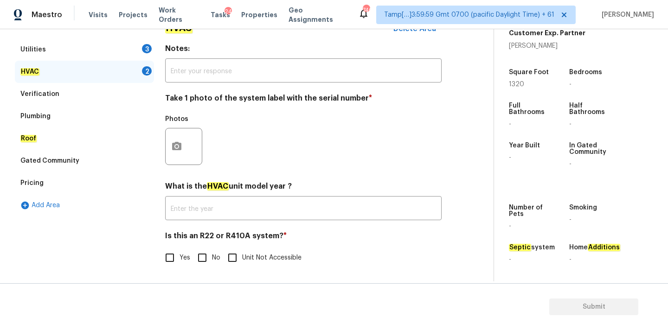
click at [212, 250] on label "No" at bounding box center [207, 257] width 28 height 19
click at [212, 250] on input "No" at bounding box center [202, 257] width 19 height 19
checkbox input "true"
click at [173, 127] on div "Photos" at bounding box center [184, 122] width 39 height 12
click at [177, 143] on icon "button" at bounding box center [176, 146] width 9 height 8
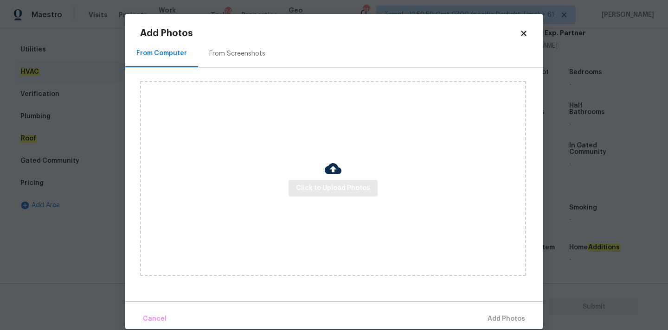
drag, startPoint x: 326, startPoint y: 206, endPoint x: 326, endPoint y: 182, distance: 23.7
click at [326, 204] on div "Click to Upload Photos" at bounding box center [333, 178] width 386 height 195
click at [326, 182] on button "Click to Upload Photos" at bounding box center [333, 188] width 89 height 17
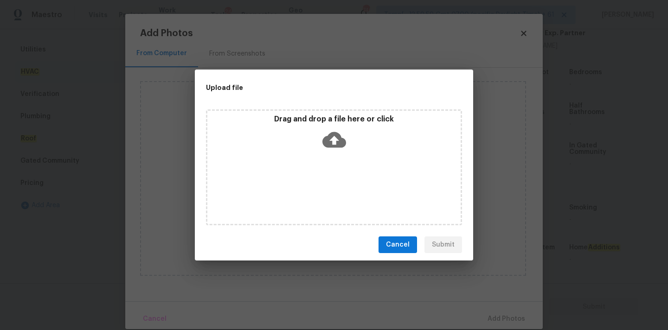
click at [326, 129] on icon at bounding box center [335, 140] width 24 height 24
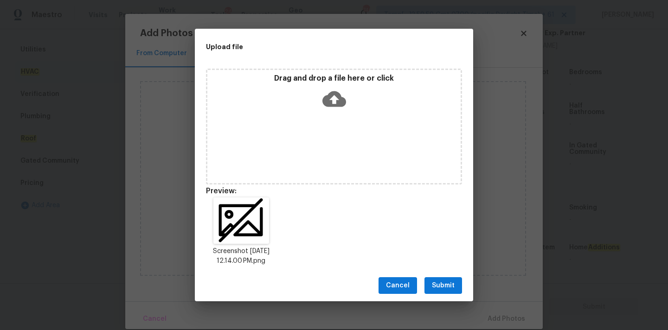
click at [442, 285] on span "Submit" at bounding box center [443, 286] width 23 height 12
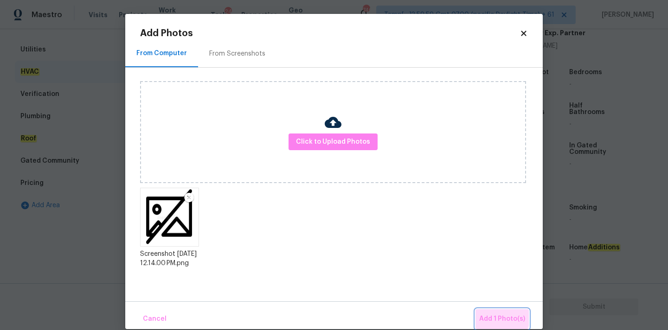
click at [492, 316] on span "Add 1 Photo(s)" at bounding box center [502, 320] width 46 height 12
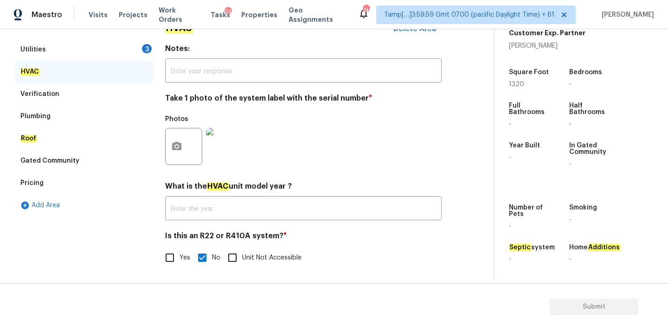
click at [125, 52] on div "Utilities 3" at bounding box center [84, 50] width 139 height 22
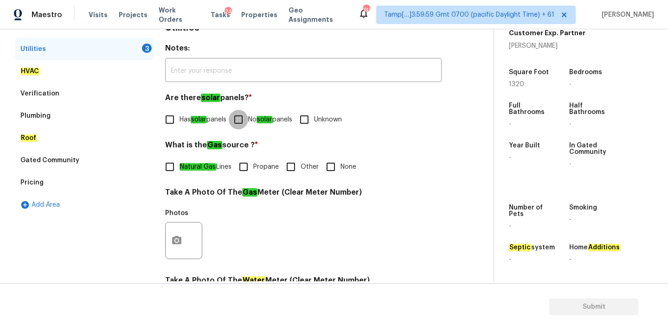
click at [248, 116] on input "No solar panels" at bounding box center [238, 119] width 19 height 19
checkbox input "true"
click at [343, 172] on span "None" at bounding box center [349, 167] width 16 height 10
click at [341, 172] on input "None" at bounding box center [330, 166] width 19 height 19
checkbox input "true"
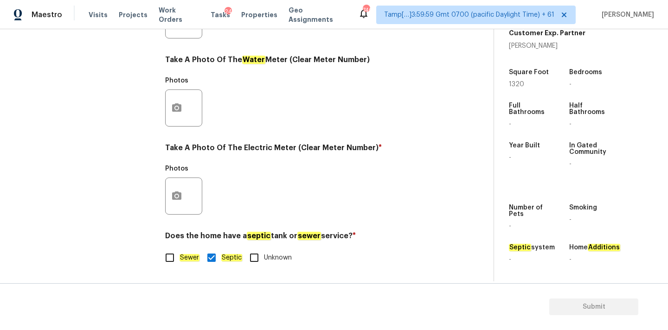
scroll to position [368, 0]
click at [178, 201] on icon "button" at bounding box center [176, 196] width 11 height 11
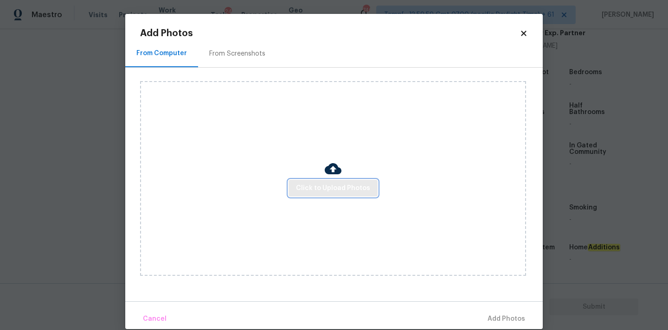
click at [293, 194] on button "Click to Upload Photos" at bounding box center [333, 188] width 89 height 17
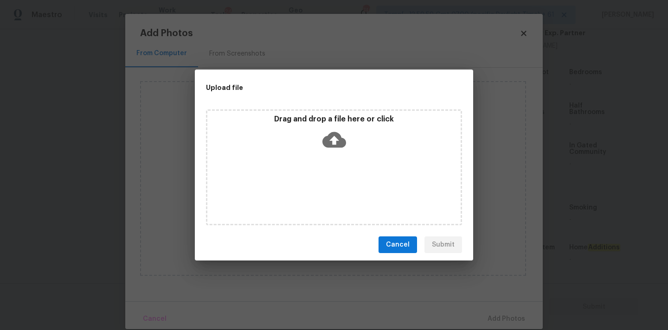
click at [318, 150] on div "Drag and drop a file here or click" at bounding box center [333, 135] width 253 height 40
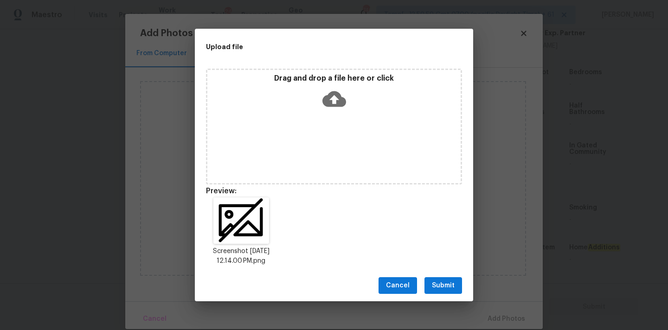
click at [454, 285] on span "Submit" at bounding box center [443, 286] width 23 height 12
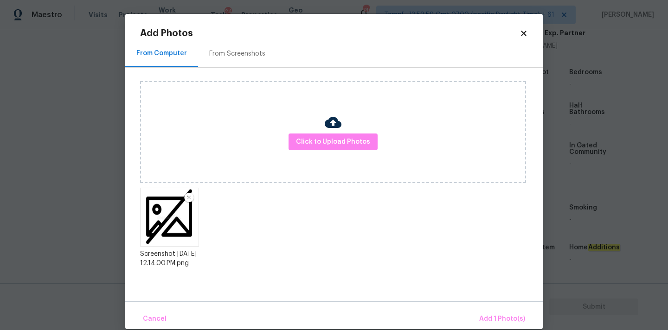
click at [491, 308] on div "Cancel Add 1 Photo(s)" at bounding box center [334, 316] width 418 height 28
click at [505, 315] on span "Add 1 Photo(s)" at bounding box center [502, 320] width 46 height 12
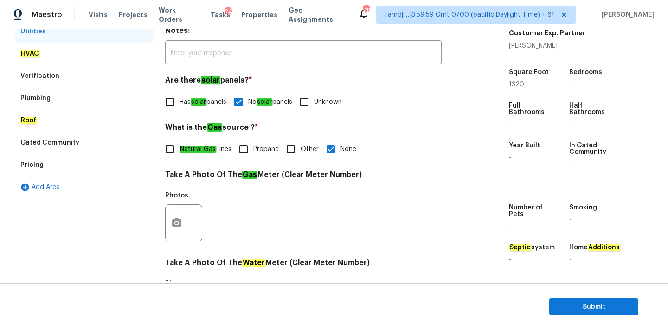
scroll to position [87, 0]
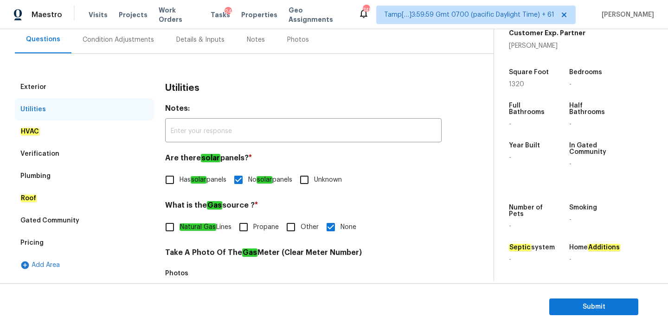
click at [109, 44] on div "Condition Adjustments" at bounding box center [118, 39] width 71 height 9
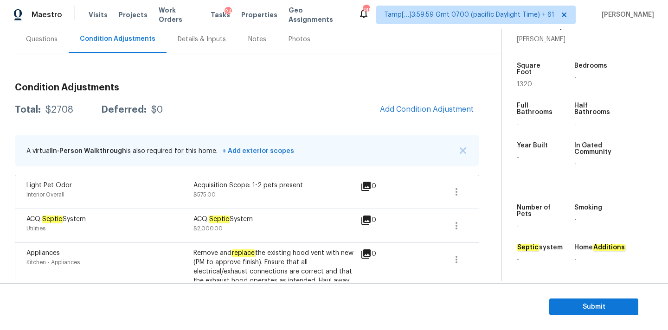
scroll to position [119, 0]
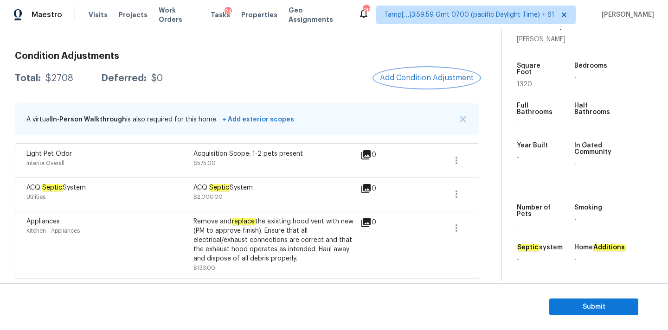
click at [414, 86] on button "Add Condition Adjustment" at bounding box center [427, 77] width 105 height 19
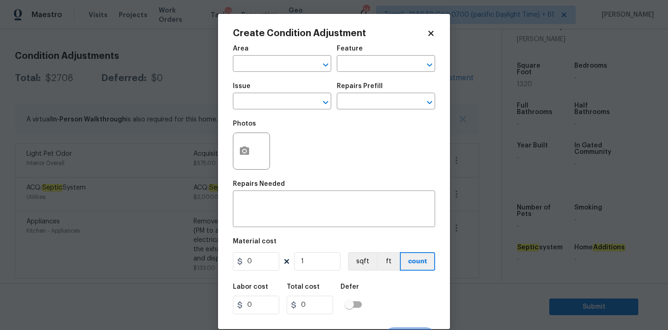
click at [277, 56] on div "Area" at bounding box center [282, 51] width 98 height 12
click at [277, 61] on input "text" at bounding box center [269, 65] width 72 height 14
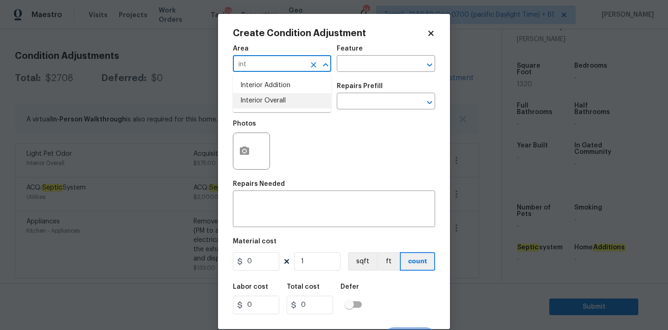
click at [279, 98] on li "Interior Overall" at bounding box center [282, 100] width 98 height 15
type input "Interior Overall"
click at [279, 107] on input "text" at bounding box center [269, 102] width 72 height 14
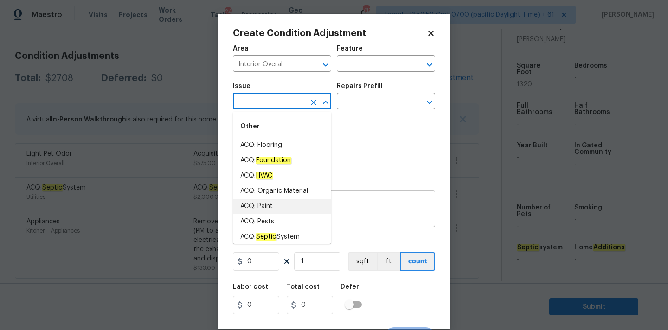
click at [275, 206] on li "ACQ: Paint" at bounding box center [282, 206] width 98 height 15
type input "ACQ: Paint"
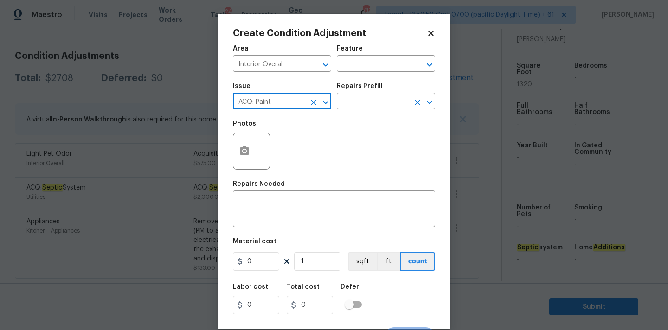
click at [361, 98] on input "text" at bounding box center [373, 102] width 72 height 14
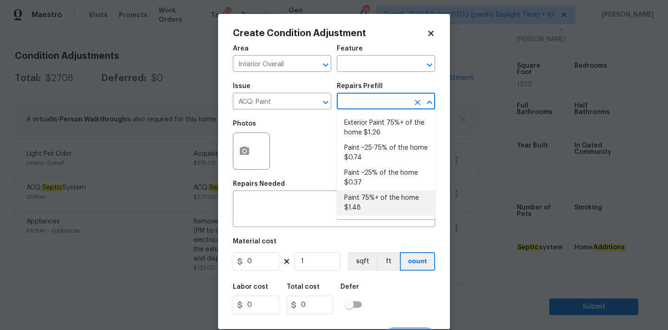
click at [365, 193] on li "Paint 75%+ of the home $1.48" at bounding box center [386, 203] width 98 height 25
type input "Acquisition"
type textarea "Acquisition Scope: 75%+ of the home will likely require interior paint"
type input "1.48"
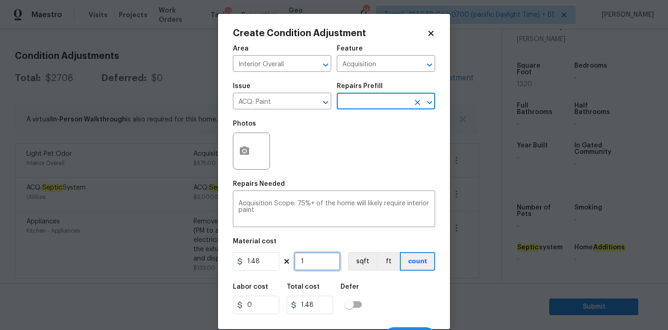
click at [319, 266] on input "1" at bounding box center [317, 261] width 46 height 19
type input "13"
type input "19.24"
type input "132"
type input "195.36"
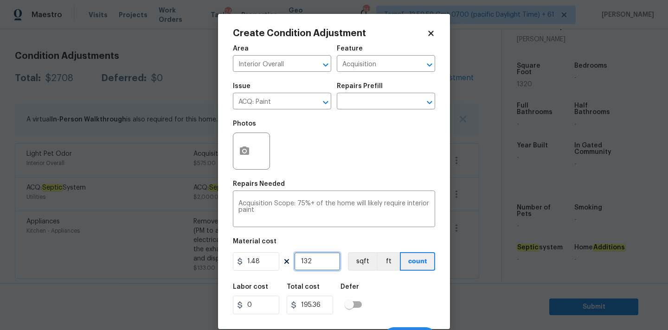
type input "1320"
type input "1953.6"
type input "1320"
click at [248, 149] on icon "button" at bounding box center [244, 151] width 9 height 8
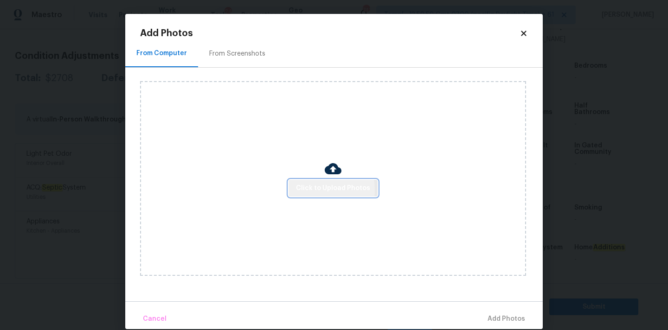
click at [308, 190] on span "Click to Upload Photos" at bounding box center [333, 189] width 74 height 12
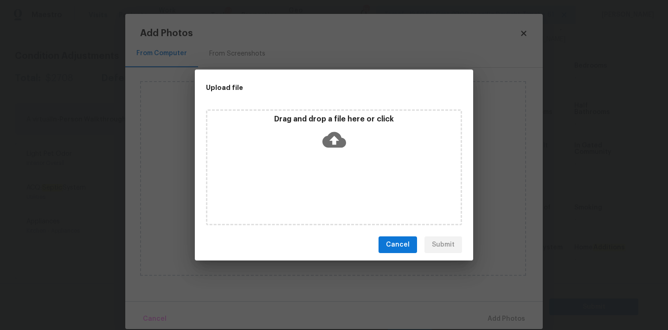
click at [329, 142] on icon at bounding box center [335, 140] width 24 height 16
